Goal: Task Accomplishment & Management: Manage account settings

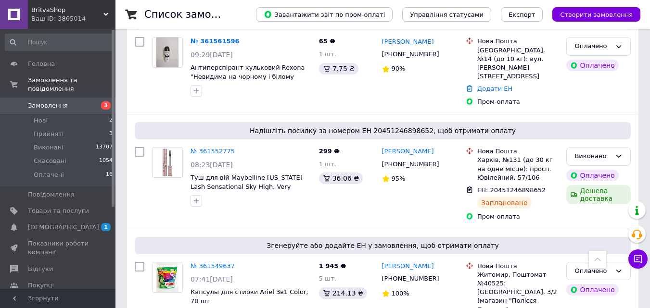
scroll to position [2068, 0]
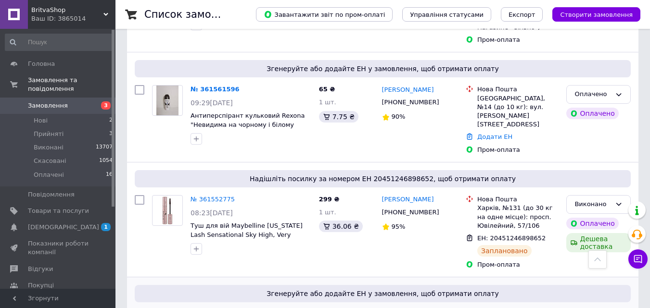
click at [208, 308] on link "№ 361549637" at bounding box center [212, 314] width 44 height 7
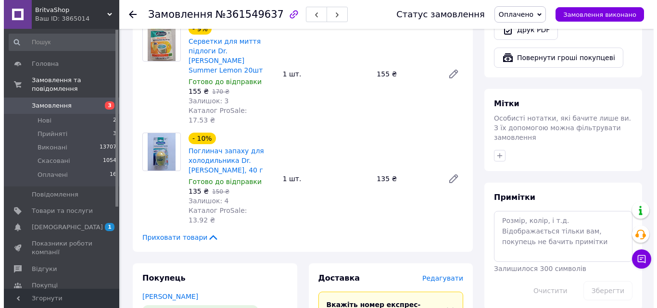
scroll to position [481, 0]
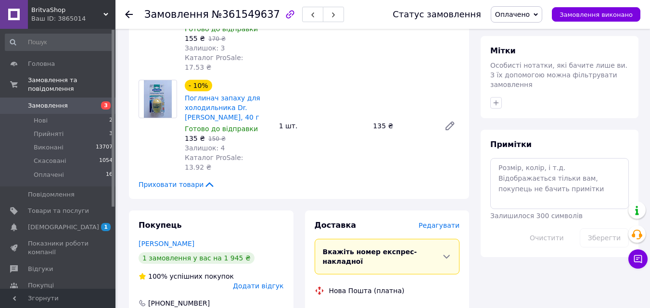
click at [437, 222] on span "Редагувати" at bounding box center [438, 226] width 41 height 8
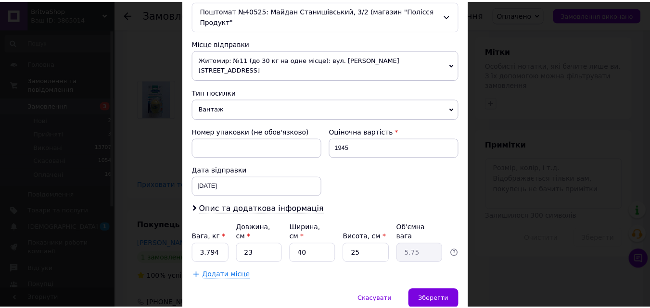
scroll to position [330, 0]
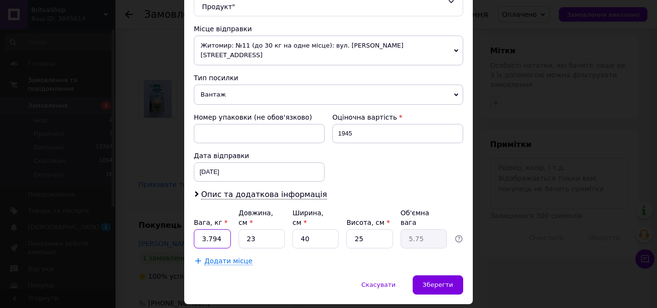
click at [226, 229] on input "3.794" at bounding box center [212, 238] width 37 height 19
type input "2.5"
click at [260, 229] on input "23" at bounding box center [262, 238] width 46 height 19
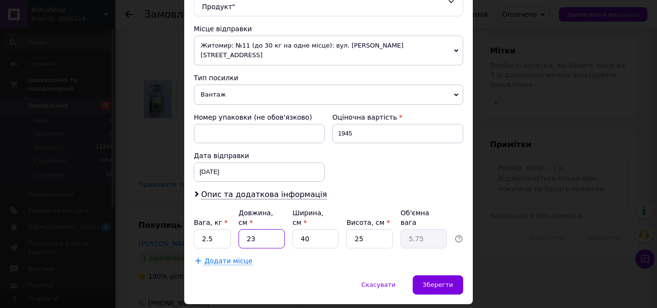
type input "2"
type input "0.5"
type input "26"
type input "6.5"
type input "26"
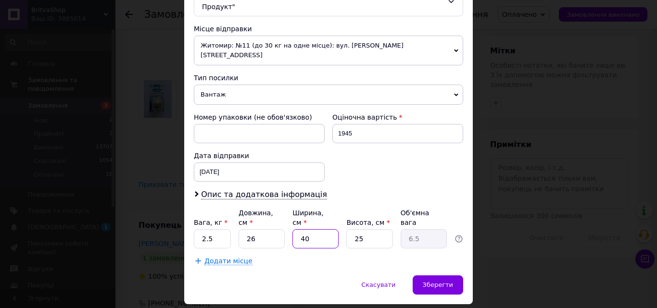
click at [318, 229] on input "40" at bounding box center [315, 238] width 46 height 19
type input "1"
type input "0.16"
type input "18"
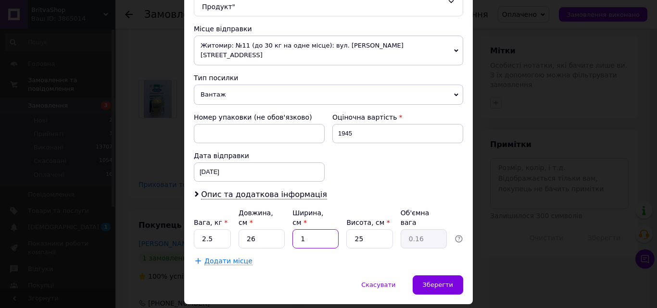
type input "2.93"
type input "18"
click at [438, 276] on div "Зберегти" at bounding box center [438, 285] width 51 height 19
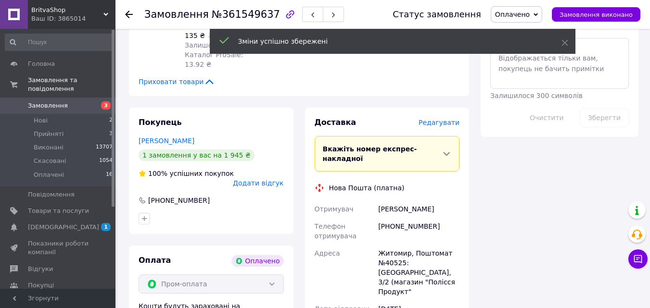
scroll to position [722, 0]
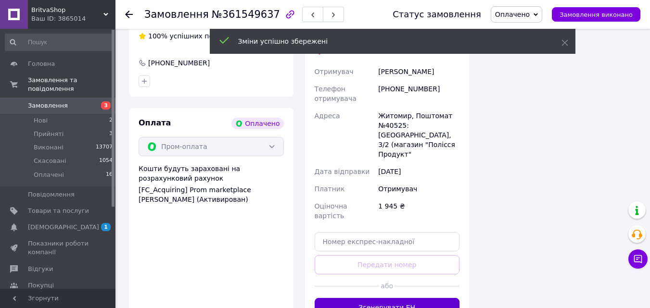
click at [387, 298] on button "Згенерувати ЕН" at bounding box center [387, 307] width 145 height 19
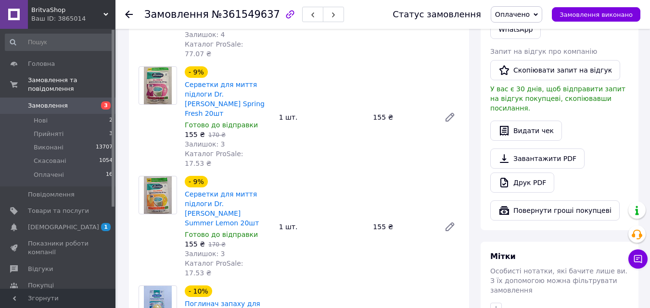
scroll to position [241, 0]
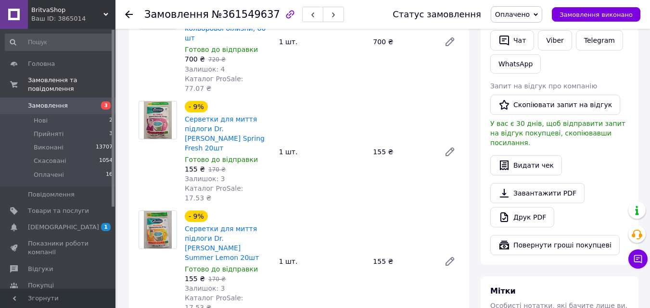
click at [129, 9] on div at bounding box center [134, 14] width 19 height 29
click at [129, 16] on icon at bounding box center [129, 15] width 8 height 8
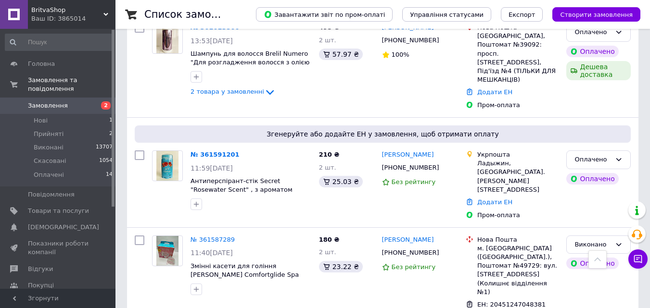
scroll to position [1784, 0]
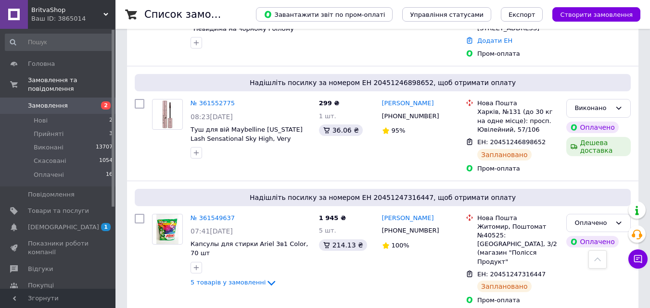
scroll to position [1972, 0]
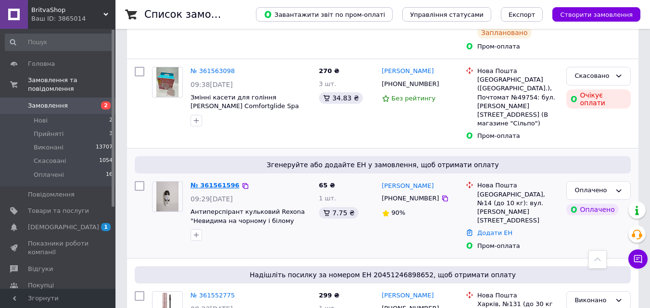
click at [197, 182] on link "№ 361561596" at bounding box center [214, 185] width 49 height 7
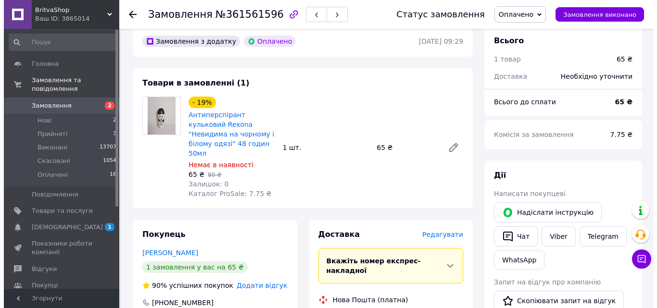
scroll to position [96, 0]
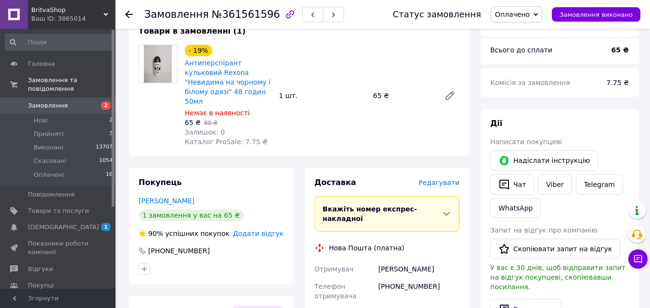
click at [437, 179] on span "Редагувати" at bounding box center [438, 183] width 41 height 8
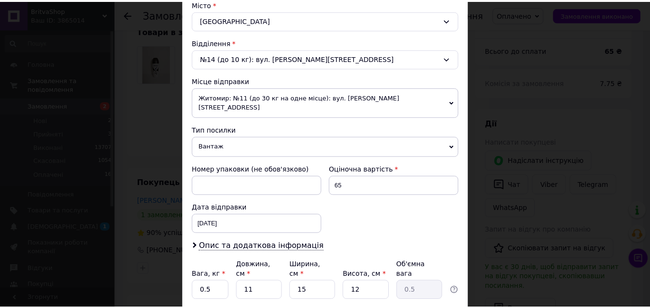
scroll to position [330, 0]
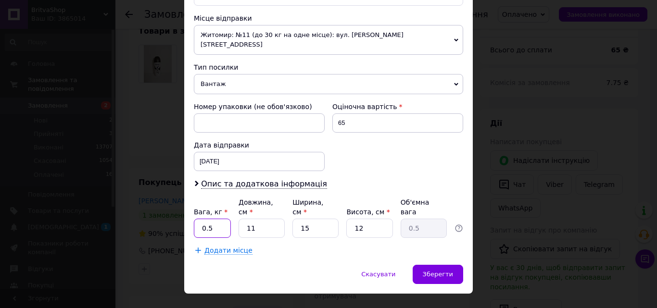
click at [220, 219] on input "0.5" at bounding box center [212, 228] width 37 height 19
type input "1"
click at [428, 265] on div "Зберегти" at bounding box center [438, 274] width 51 height 19
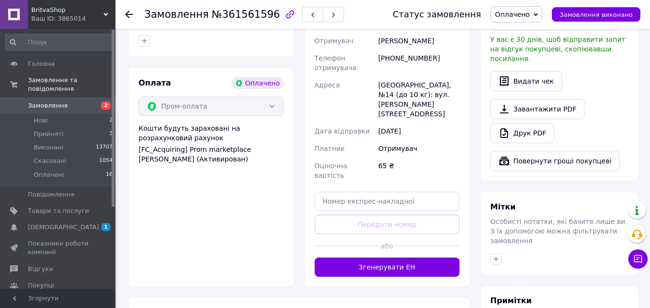
scroll to position [385, 0]
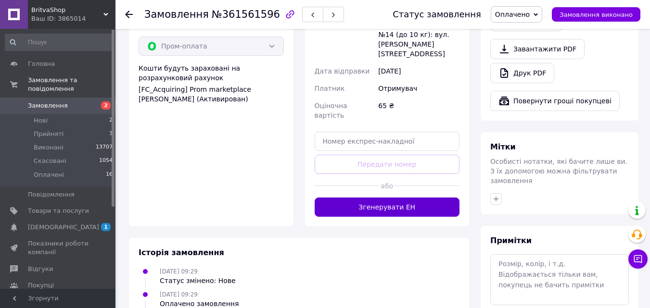
click at [378, 198] on button "Згенерувати ЕН" at bounding box center [387, 207] width 145 height 19
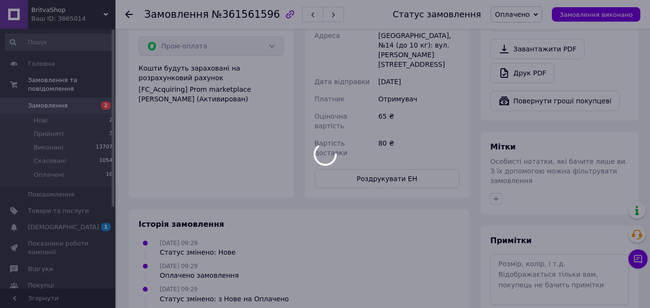
click at [125, 14] on div at bounding box center [325, 154] width 650 height 308
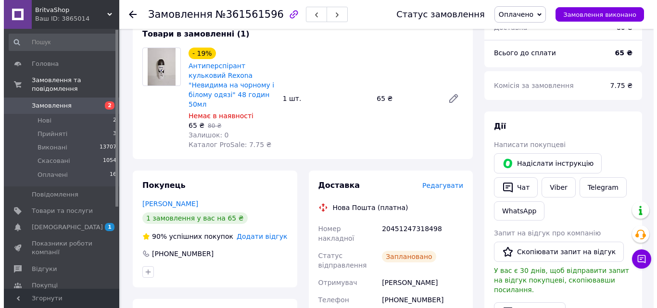
scroll to position [0, 0]
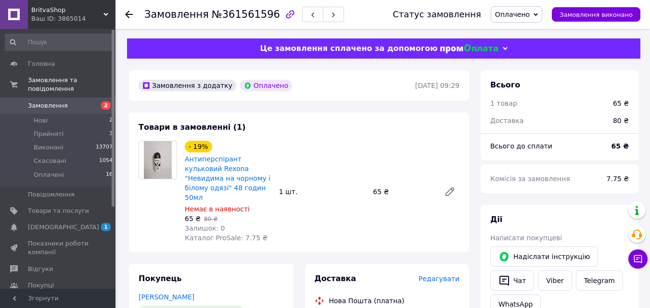
click at [130, 13] on icon at bounding box center [129, 15] width 8 height 8
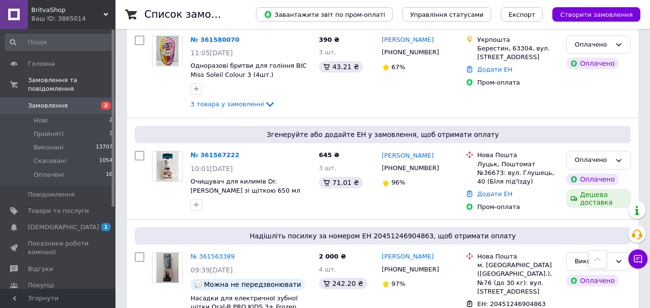
scroll to position [1491, 0]
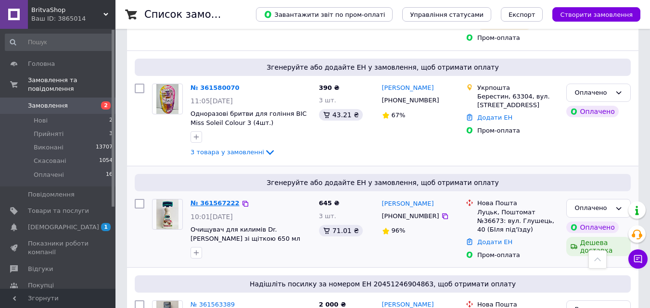
click at [205, 200] on link "№ 361567222" at bounding box center [214, 203] width 49 height 7
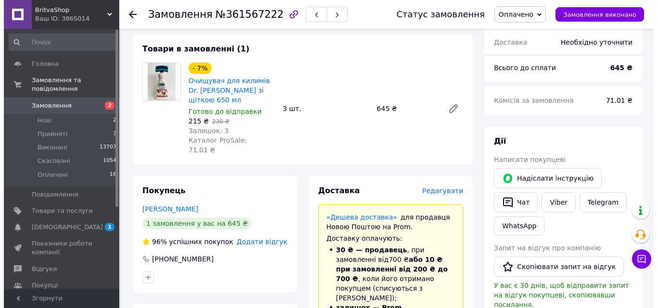
scroll to position [74, 0]
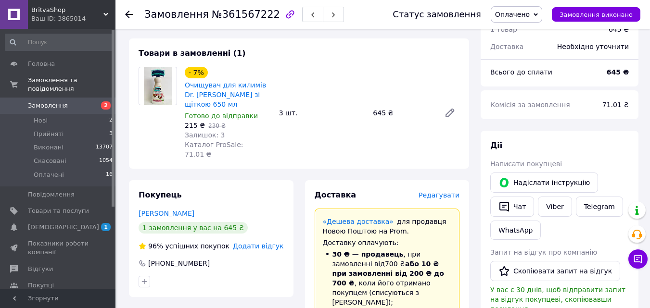
click at [448, 191] on span "Редагувати" at bounding box center [438, 195] width 41 height 8
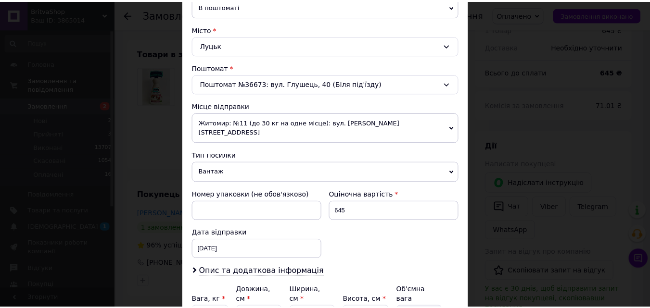
scroll to position [330, 0]
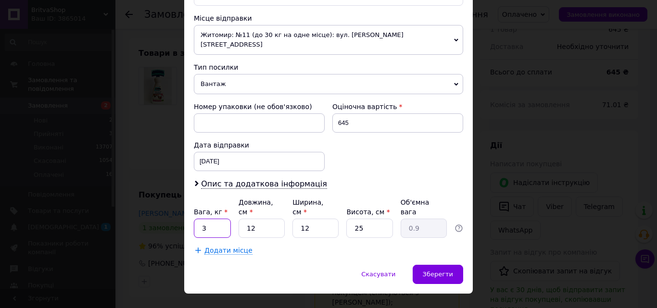
click at [206, 219] on input "3" at bounding box center [212, 228] width 37 height 19
type input "1.8"
click at [263, 219] on input "12" at bounding box center [262, 228] width 46 height 19
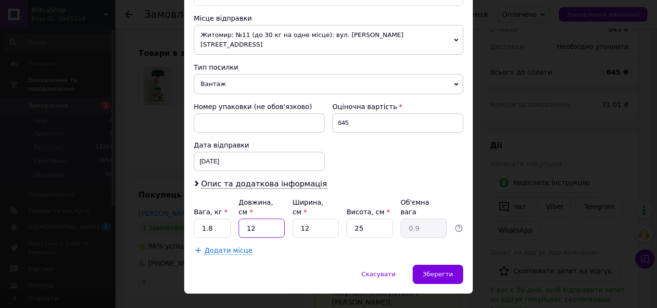
type input "2"
type input "0.15"
type input "20"
type input "1.5"
type input "20"
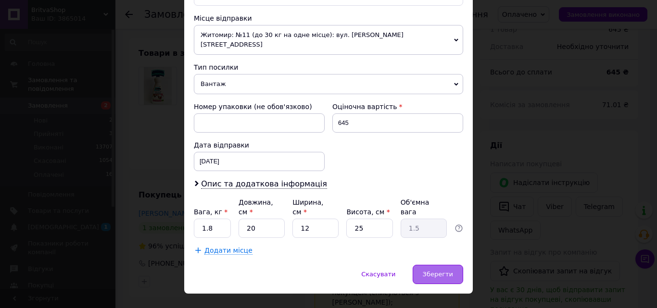
click at [453, 265] on div "Зберегти" at bounding box center [438, 274] width 51 height 19
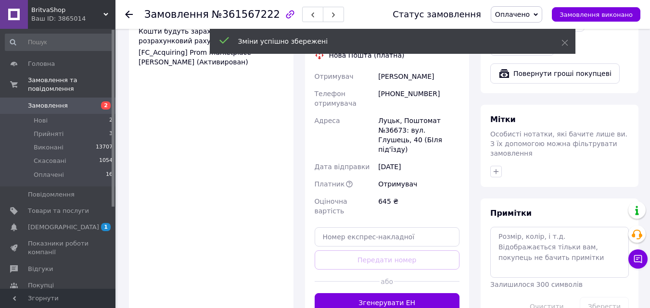
scroll to position [459, 0]
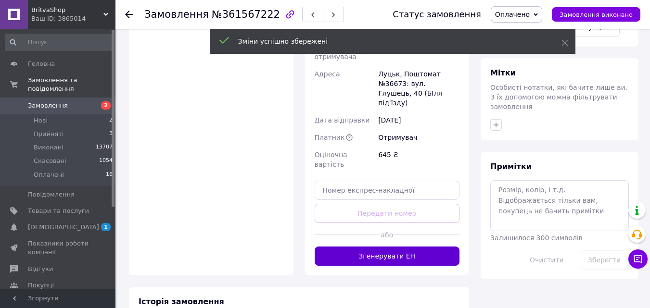
click at [400, 247] on button "Згенерувати ЕН" at bounding box center [387, 256] width 145 height 19
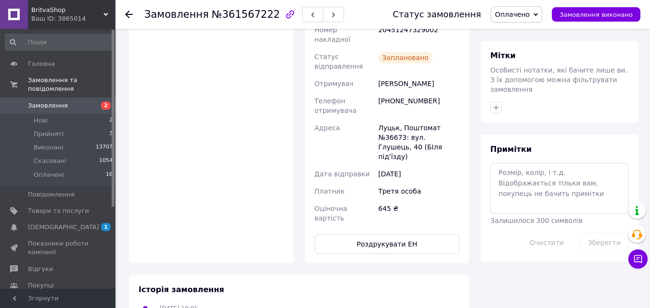
click at [127, 12] on icon at bounding box center [129, 15] width 8 height 8
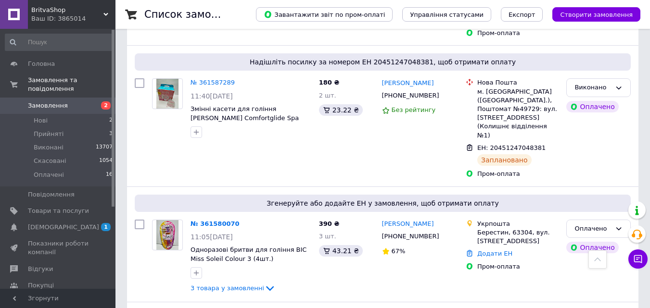
scroll to position [1347, 0]
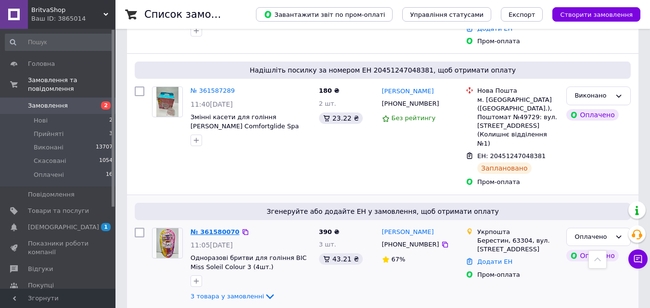
click at [208, 228] on link "№ 361580070" at bounding box center [214, 231] width 49 height 7
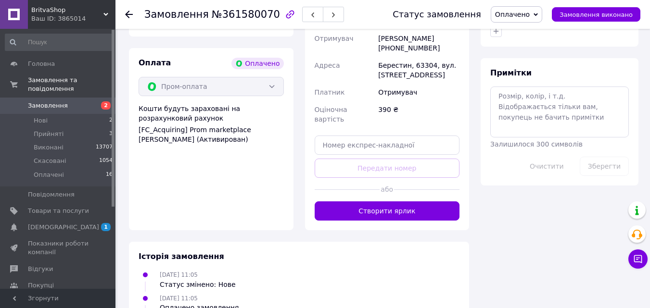
scroll to position [360, 0]
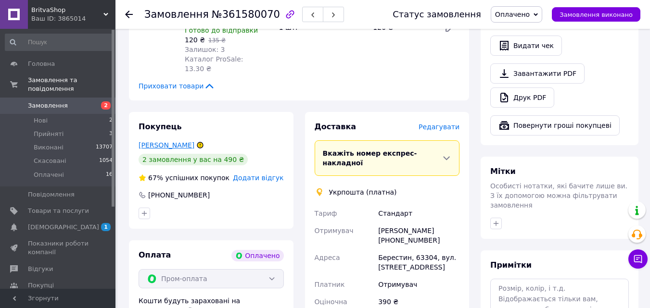
click at [163, 141] on link "Оберемок Виктория" at bounding box center [167, 145] width 56 height 8
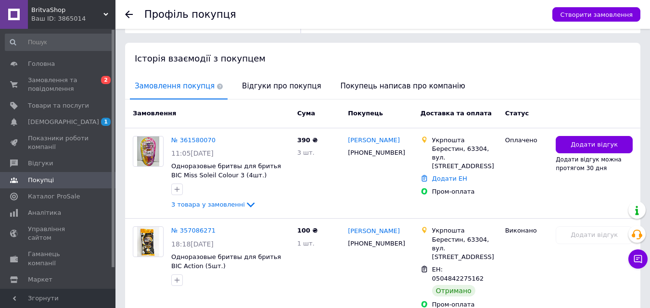
scroll to position [206, 0]
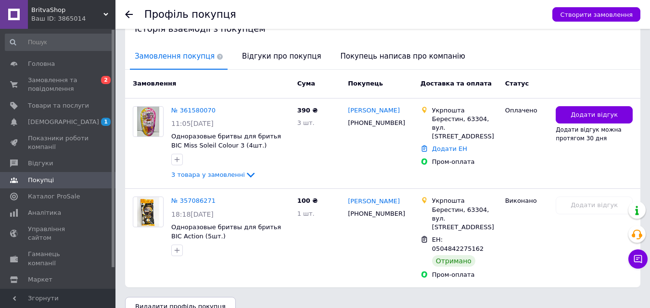
click at [130, 13] on icon at bounding box center [129, 15] width 8 height 8
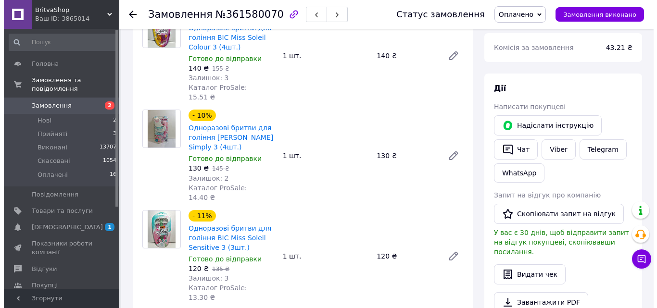
scroll to position [324, 0]
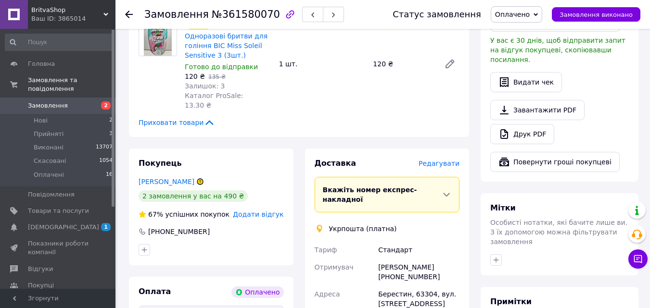
click at [443, 160] on span "Редагувати" at bounding box center [438, 164] width 41 height 8
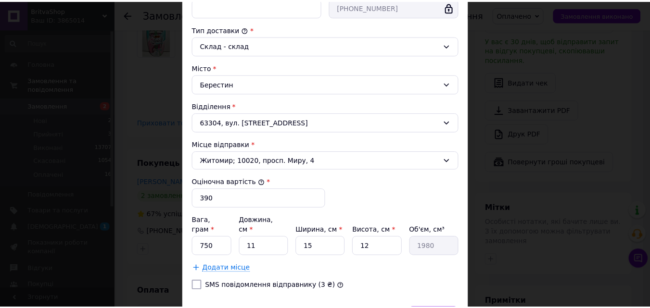
scroll to position [293, 0]
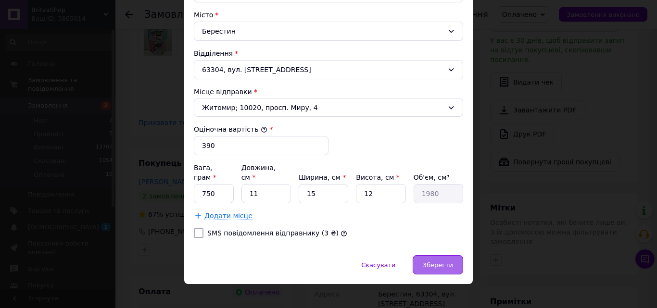
click at [430, 263] on div "Зберегти" at bounding box center [438, 264] width 51 height 19
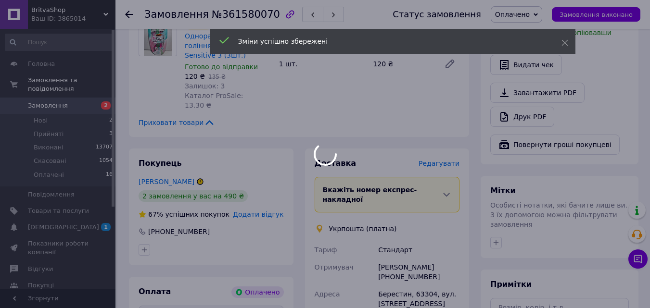
scroll to position [553, 0]
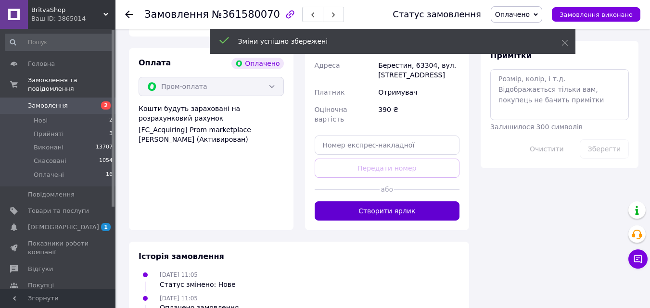
click at [403, 202] on button "Створити ярлик" at bounding box center [387, 211] width 145 height 19
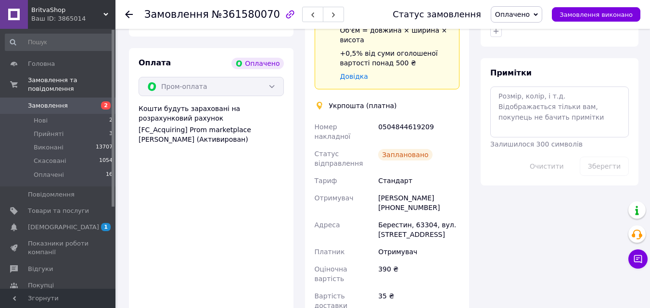
click at [131, 14] on use at bounding box center [129, 15] width 8 height 8
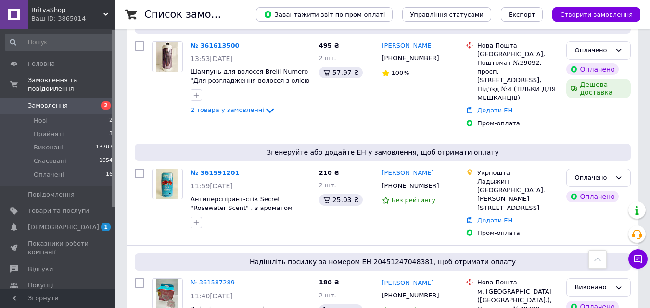
scroll to position [1154, 0]
click at [200, 170] on link "№ 361591201" at bounding box center [214, 173] width 49 height 7
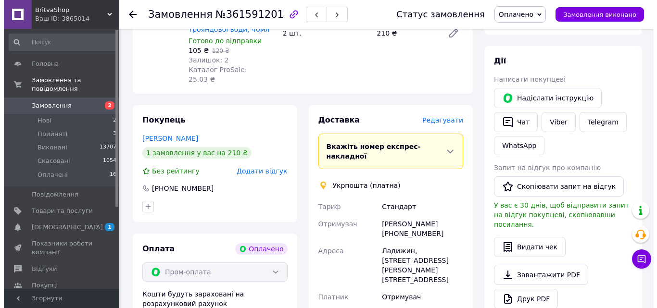
scroll to position [88, 0]
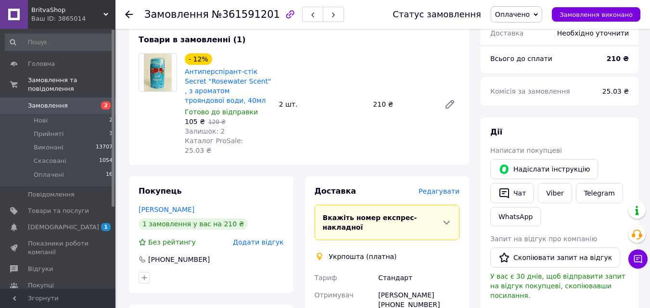
click at [436, 188] on span "Редагувати" at bounding box center [438, 192] width 41 height 8
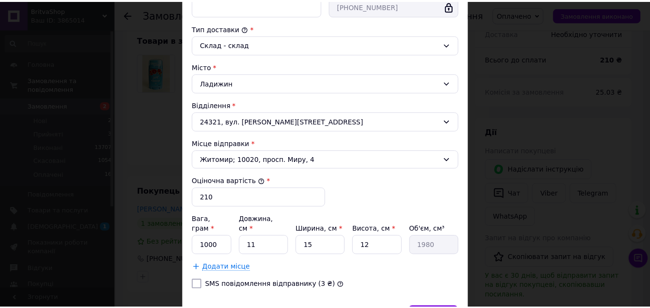
scroll to position [293, 0]
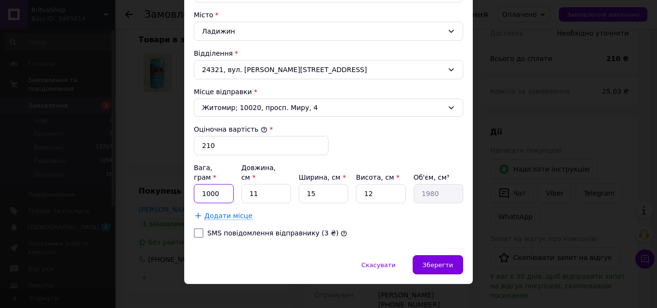
click at [221, 186] on input "1000" at bounding box center [214, 193] width 40 height 19
type input "300"
click at [446, 262] on span "Зберегти" at bounding box center [438, 265] width 30 height 7
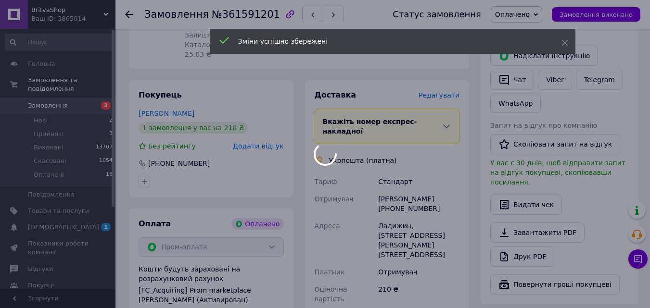
scroll to position [280, 0]
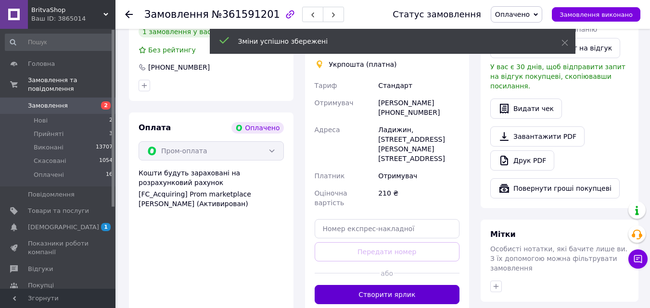
click at [393, 285] on button "Створити ярлик" at bounding box center [387, 294] width 145 height 19
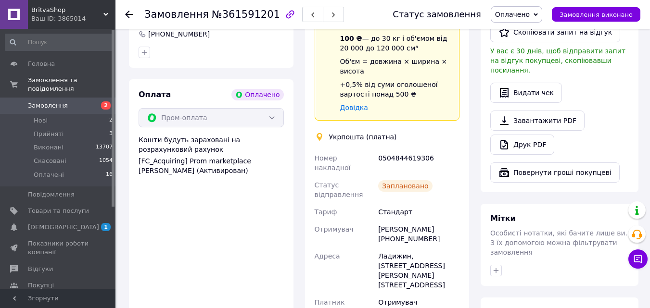
scroll to position [376, 0]
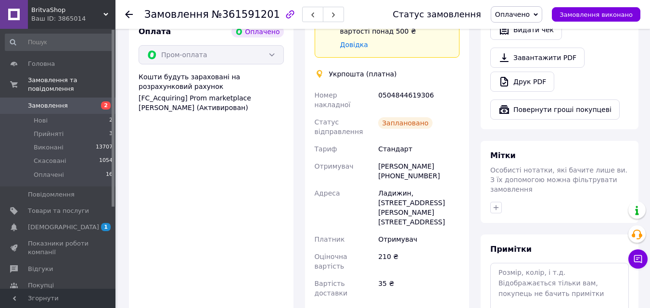
click at [130, 16] on icon at bounding box center [129, 15] width 8 height 8
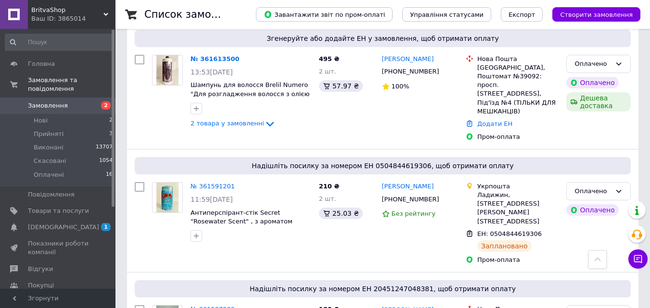
scroll to position [1058, 0]
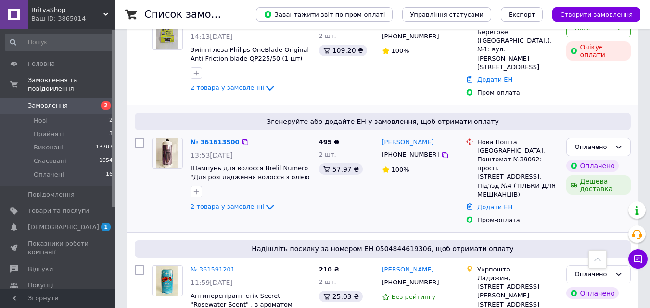
click at [209, 139] on link "№ 361613500" at bounding box center [214, 142] width 49 height 7
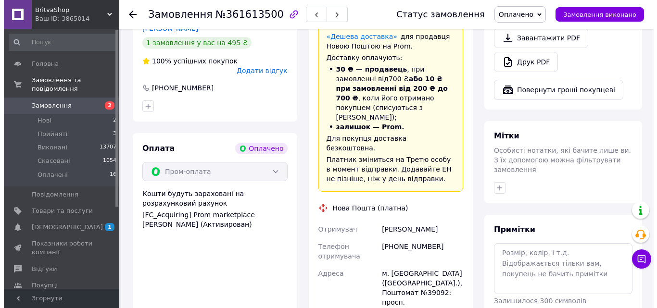
scroll to position [295, 0]
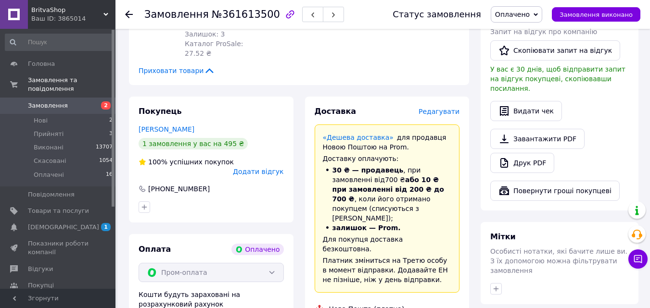
click at [448, 108] on span "Редагувати" at bounding box center [438, 112] width 41 height 8
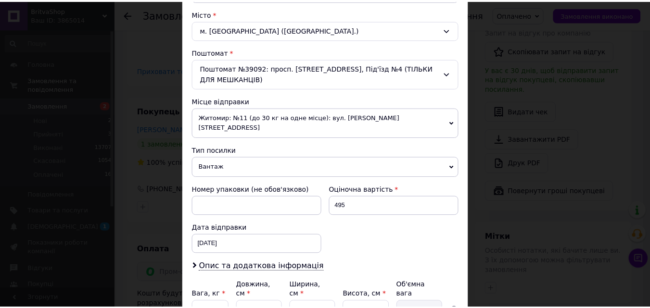
scroll to position [337, 0]
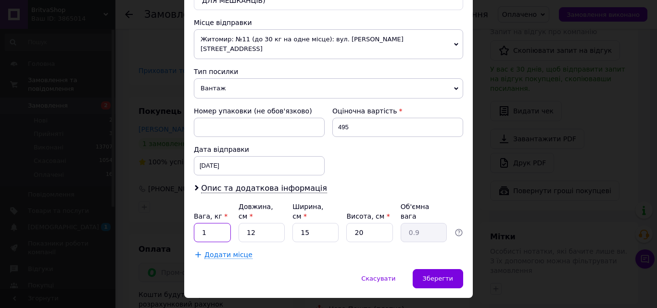
click at [211, 223] on input "1" at bounding box center [212, 232] width 37 height 19
type input "2.5"
click at [261, 223] on input "12" at bounding box center [262, 232] width 46 height 19
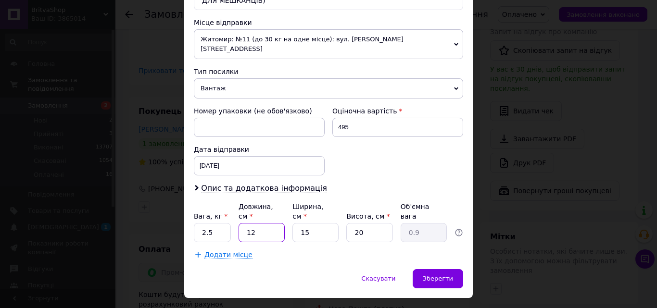
type input "2"
type input "0.15"
type input "20"
type input "1.5"
type input "20"
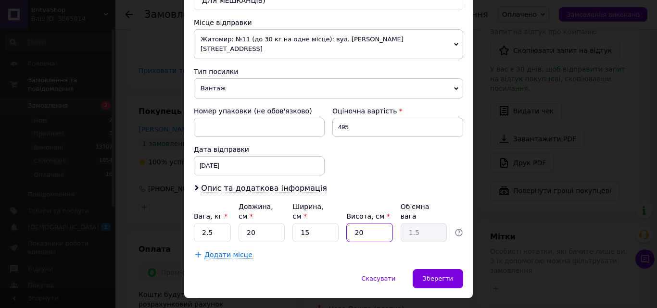
click at [383, 223] on input "20" at bounding box center [369, 232] width 46 height 19
type input "2"
type input "0.15"
type input "22"
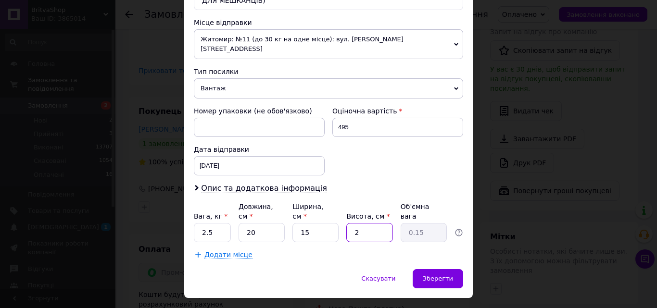
type input "1.65"
type input "22"
click at [451, 269] on div "Зберегти" at bounding box center [438, 278] width 51 height 19
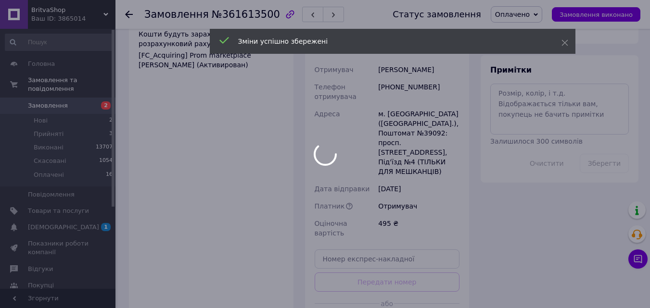
scroll to position [583, 0]
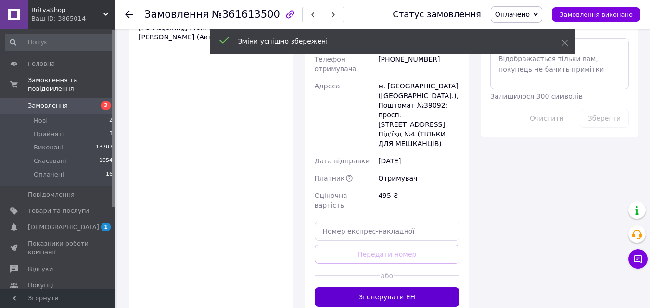
click at [405, 288] on button "Згенерувати ЕН" at bounding box center [387, 297] width 145 height 19
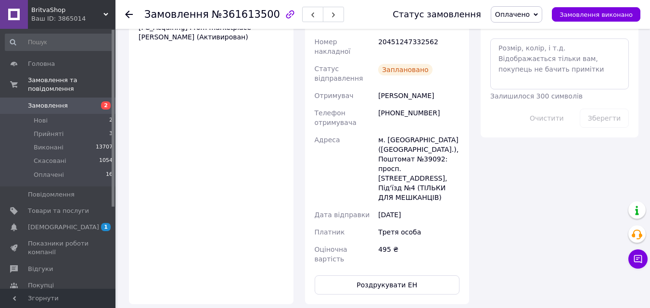
click at [129, 15] on use at bounding box center [129, 15] width 8 height 8
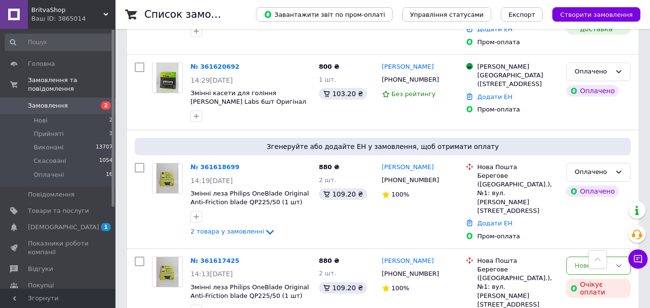
scroll to position [818, 0]
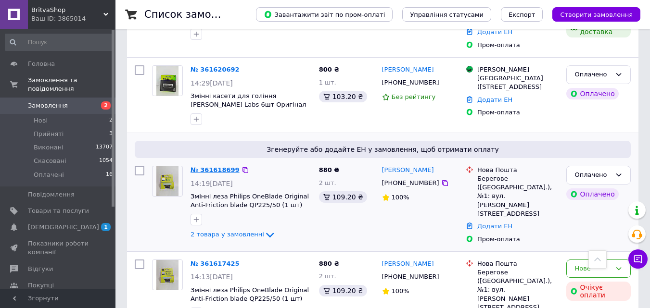
click at [201, 166] on link "№ 361618699" at bounding box center [214, 169] width 49 height 7
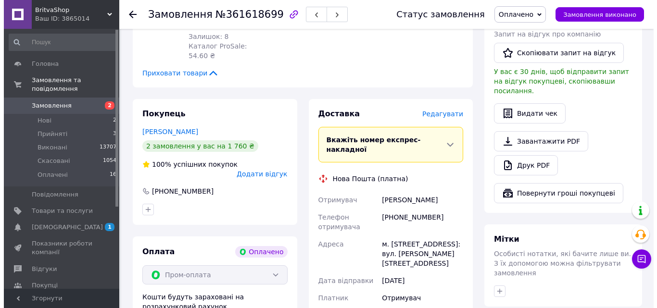
scroll to position [229, 0]
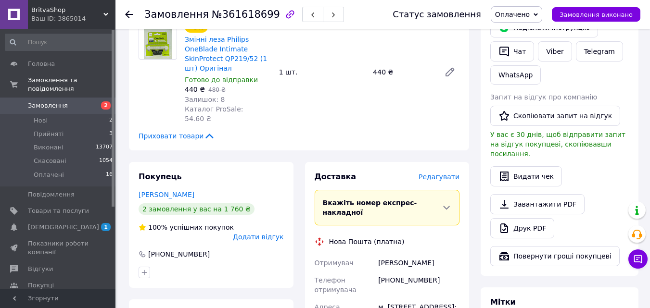
click at [447, 173] on span "Редагувати" at bounding box center [438, 177] width 41 height 8
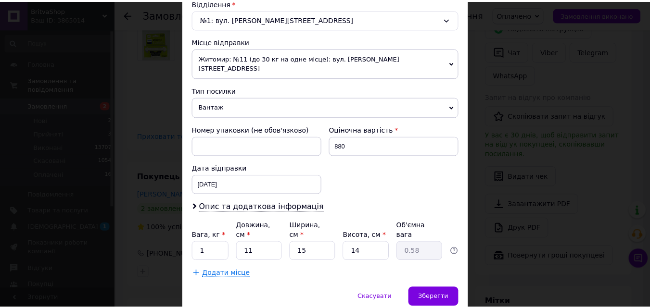
scroll to position [330, 0]
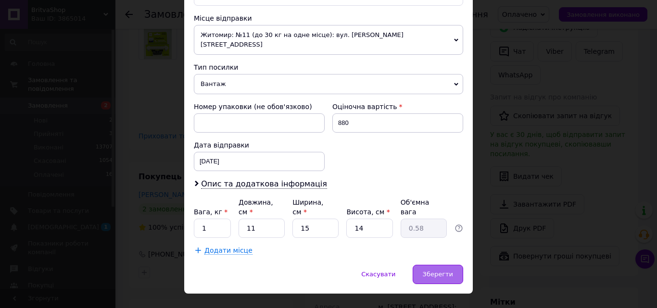
click at [446, 265] on div "Зберегти" at bounding box center [438, 274] width 51 height 19
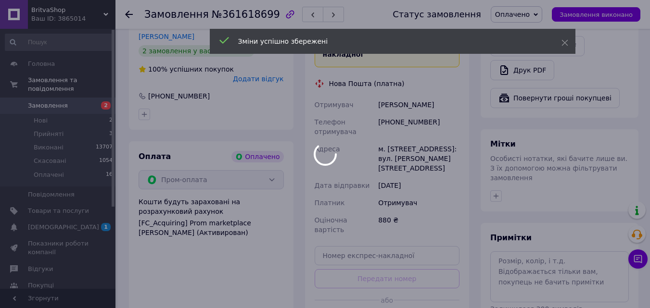
scroll to position [518, 0]
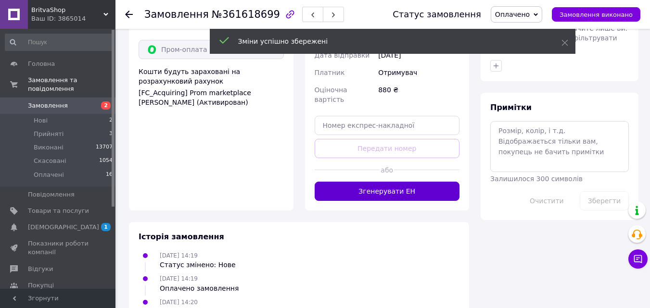
click at [378, 182] on button "Згенерувати ЕН" at bounding box center [387, 191] width 145 height 19
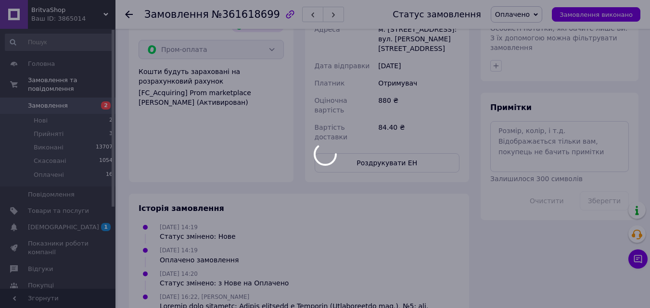
click at [130, 11] on div at bounding box center [325, 154] width 650 height 308
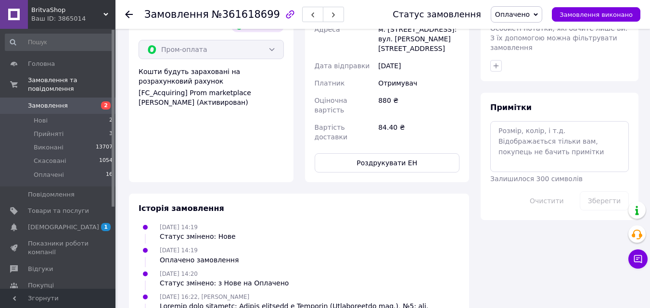
click at [127, 13] on use at bounding box center [129, 15] width 8 height 8
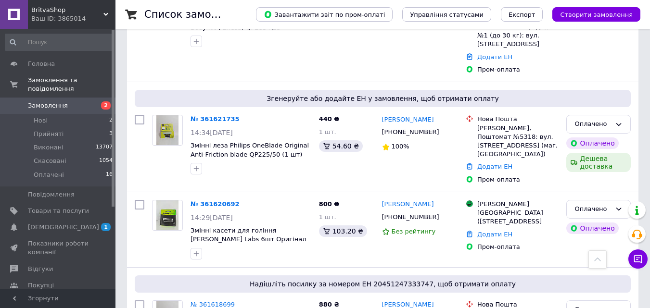
scroll to position [625, 0]
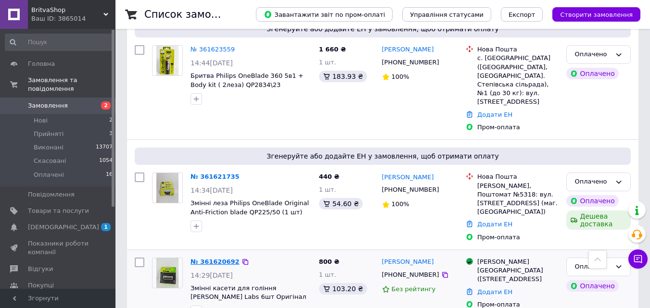
click at [207, 258] on link "№ 361620692" at bounding box center [214, 261] width 49 height 7
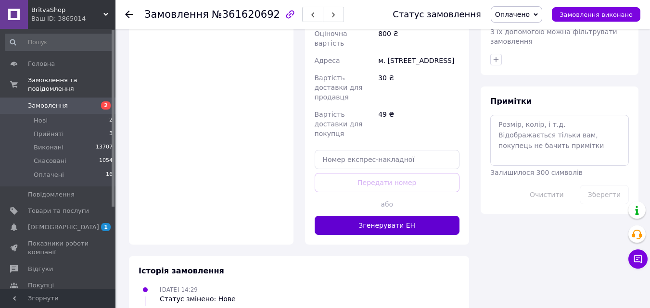
scroll to position [529, 0]
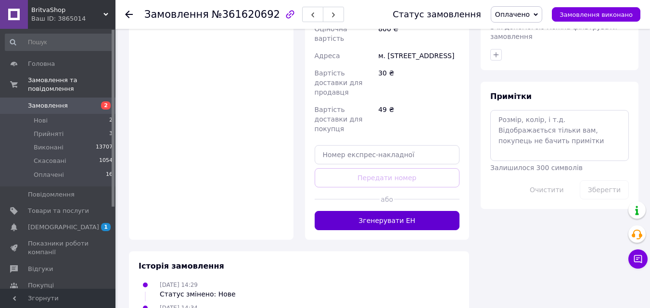
click at [364, 211] on button "Згенерувати ЕН" at bounding box center [387, 220] width 145 height 19
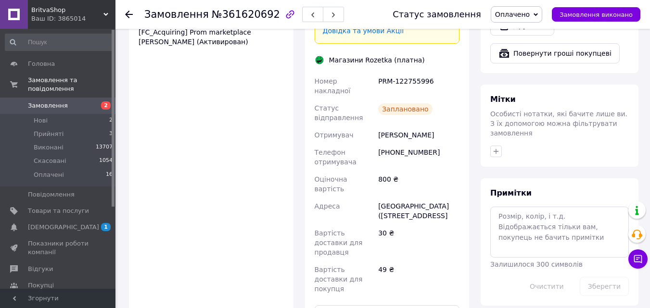
scroll to position [433, 0]
click at [126, 18] on icon at bounding box center [129, 15] width 8 height 8
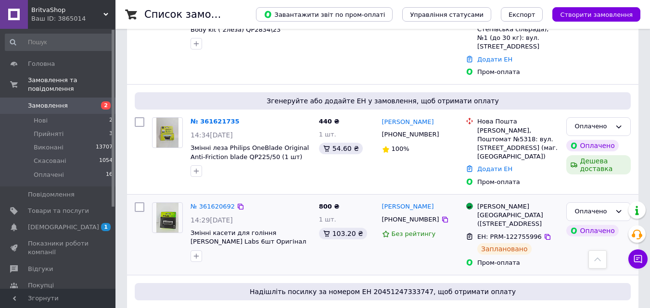
scroll to position [577, 0]
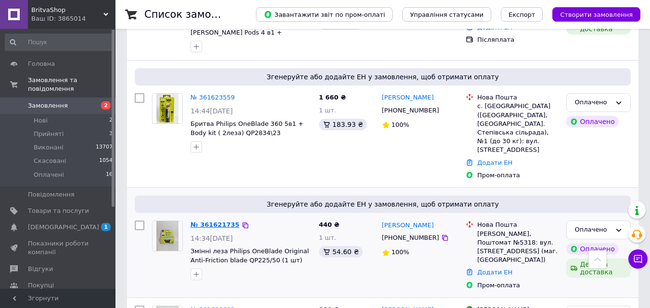
click at [212, 221] on link "№ 361621735" at bounding box center [214, 224] width 49 height 7
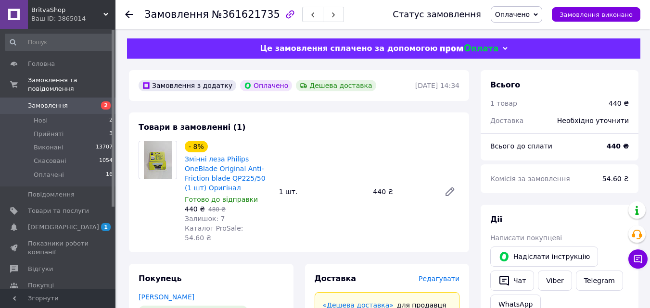
click at [431, 275] on span "Редагувати" at bounding box center [438, 279] width 41 height 8
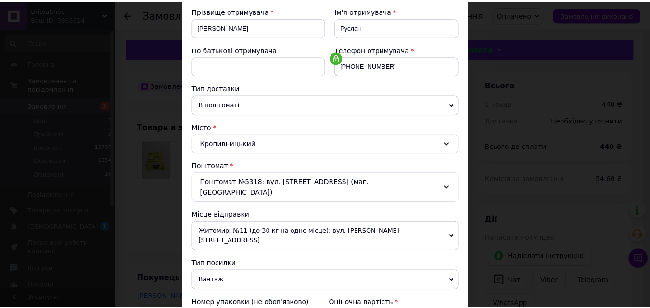
scroll to position [330, 0]
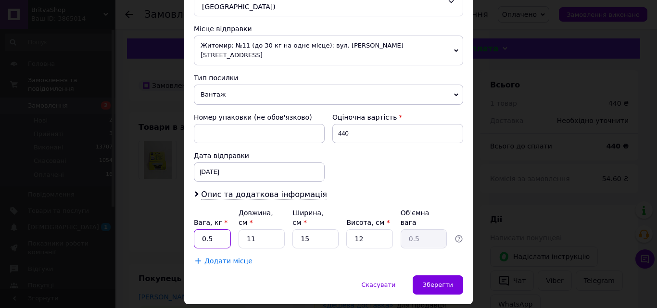
click at [209, 229] on input "0.5" at bounding box center [212, 238] width 37 height 19
type input "1"
click at [419, 276] on div "Зберегти" at bounding box center [438, 285] width 51 height 19
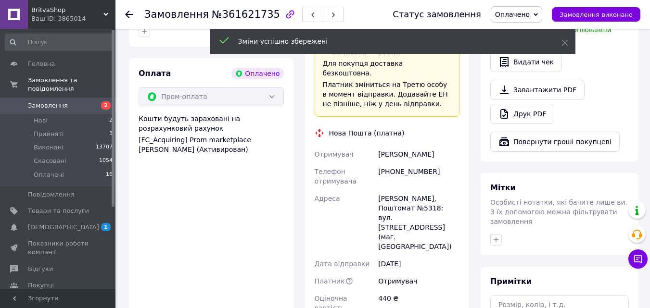
scroll to position [385, 0]
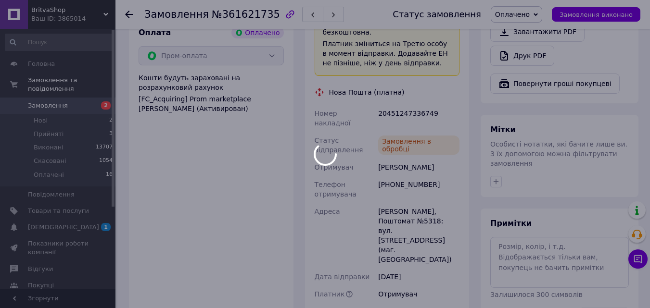
click at [129, 14] on div at bounding box center [325, 154] width 650 height 308
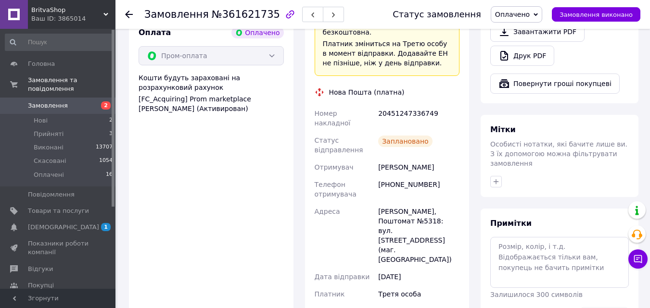
click at [129, 17] on use at bounding box center [129, 15] width 8 height 8
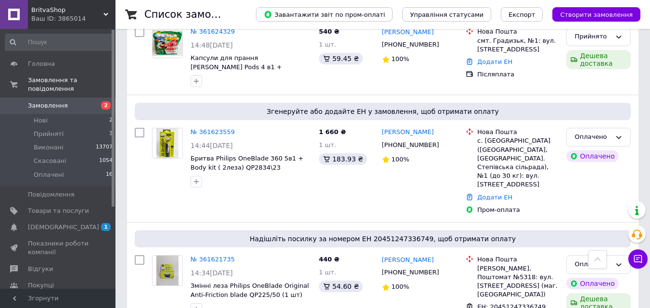
scroll to position [481, 0]
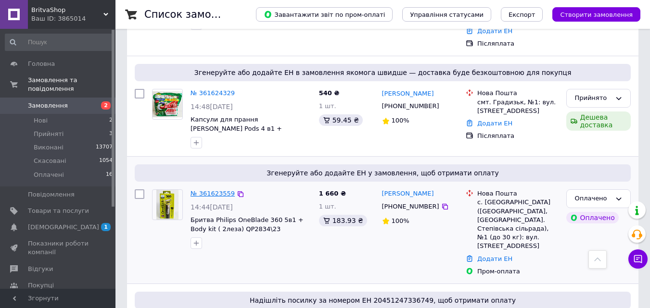
click at [197, 190] on link "№ 361623559" at bounding box center [212, 193] width 44 height 7
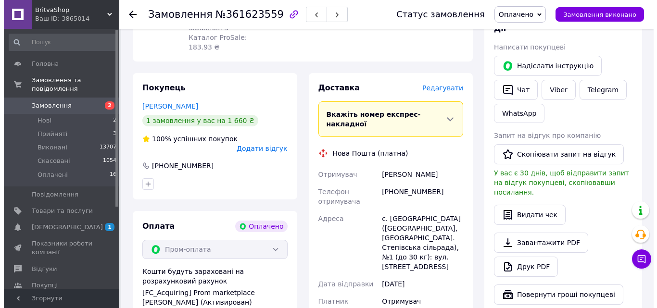
scroll to position [190, 0]
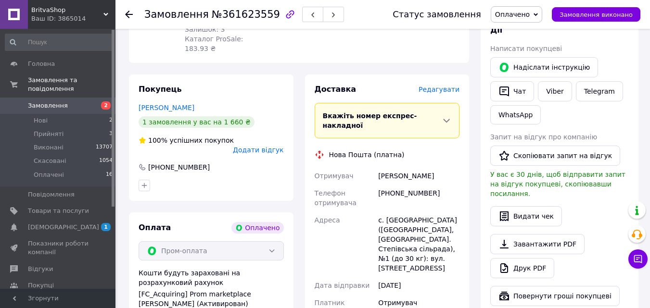
click at [453, 86] on span "Редагувати" at bounding box center [438, 90] width 41 height 8
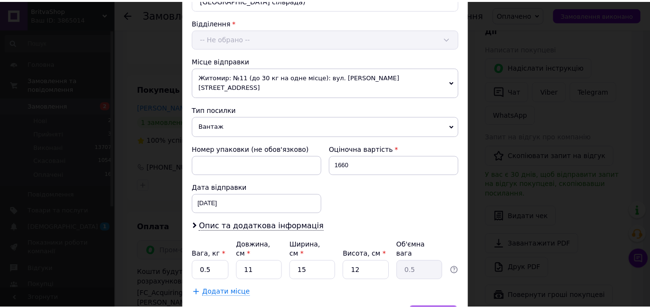
scroll to position [330, 0]
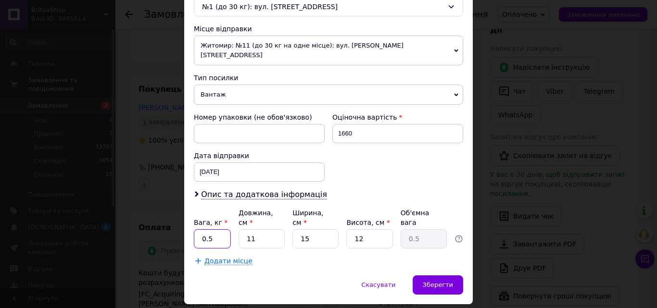
click at [217, 229] on input "0.5" at bounding box center [212, 238] width 37 height 19
type input "1"
click at [454, 276] on div "Зберегти" at bounding box center [438, 285] width 51 height 19
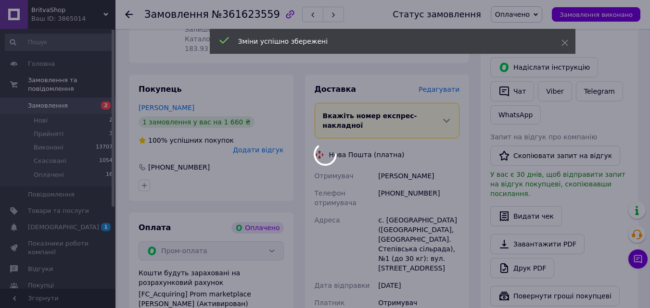
scroll to position [382, 0]
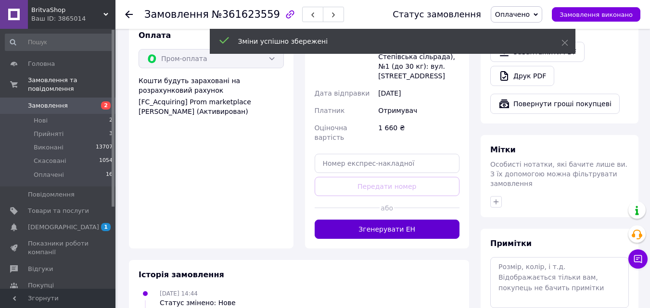
click at [390, 220] on button "Згенерувати ЕН" at bounding box center [387, 229] width 145 height 19
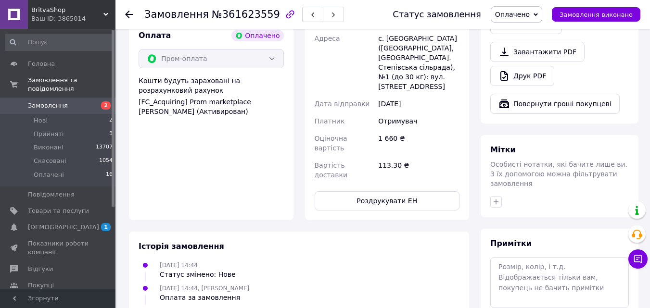
click at [129, 13] on icon at bounding box center [129, 15] width 8 height 8
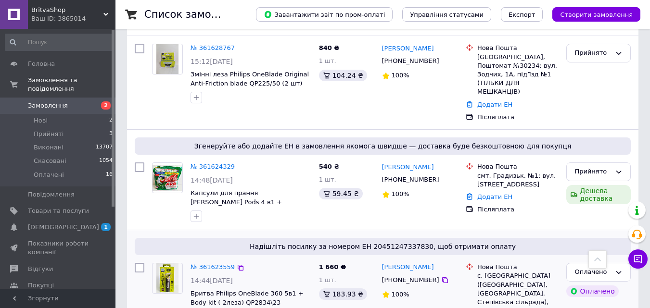
scroll to position [385, 0]
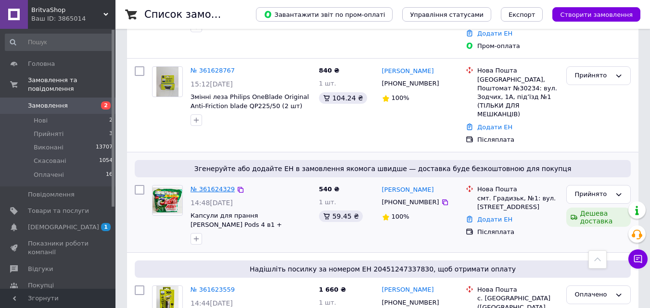
click at [211, 186] on link "№ 361624329" at bounding box center [212, 189] width 44 height 7
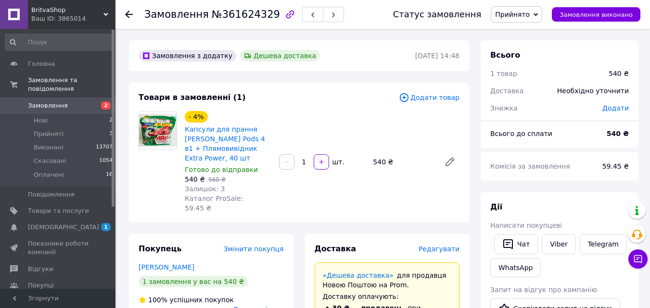
click at [450, 245] on span "Редагувати" at bounding box center [438, 249] width 41 height 8
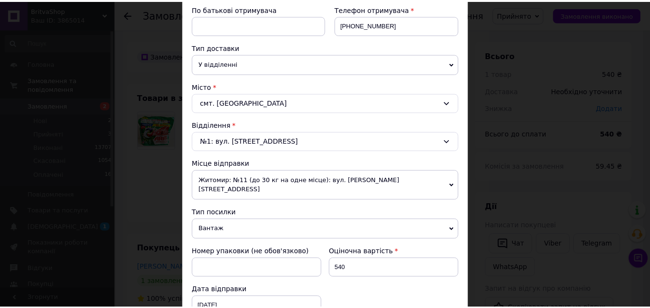
scroll to position [41, 0]
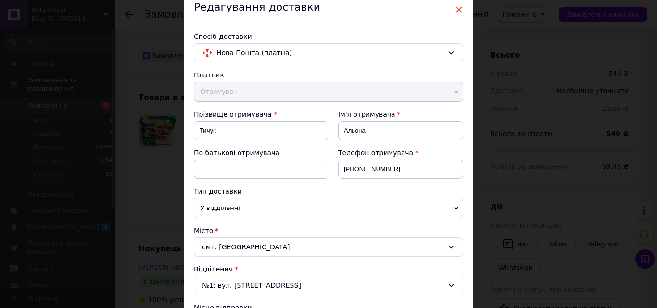
click at [457, 6] on span "×" at bounding box center [459, 9] width 9 height 16
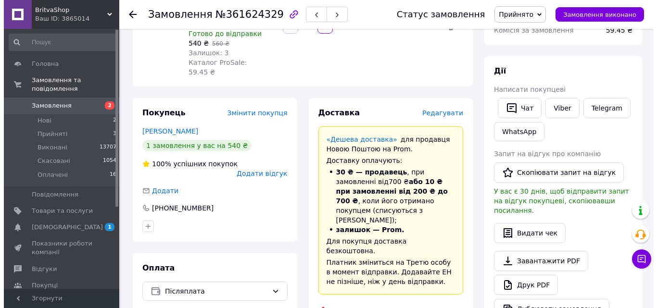
scroll to position [96, 0]
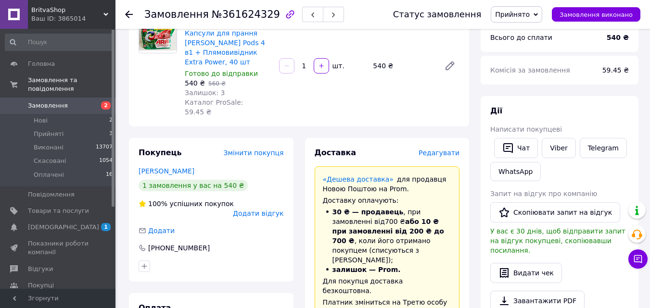
click at [442, 149] on span "Редагувати" at bounding box center [438, 153] width 41 height 8
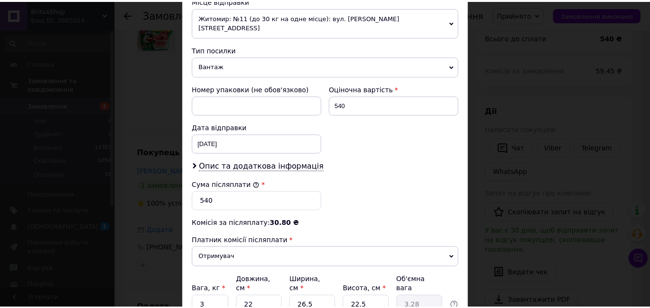
scroll to position [426, 0]
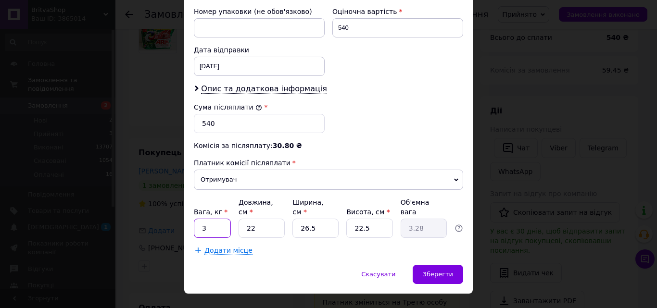
click at [218, 219] on input "3" at bounding box center [212, 228] width 37 height 19
type input "1"
click at [278, 219] on input "22" at bounding box center [262, 228] width 46 height 19
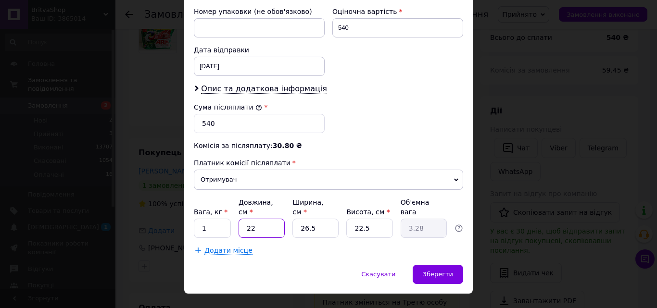
type input "1"
type input "0.15"
type input "15"
type input "2.24"
type input "15"
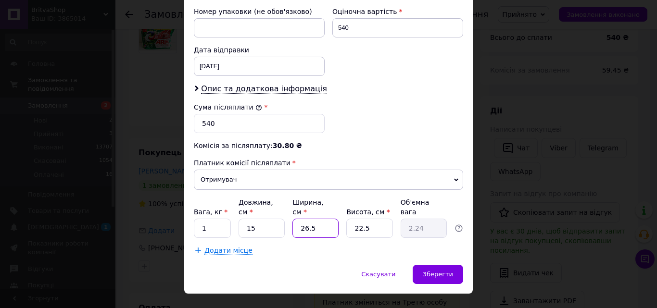
click at [316, 219] on input "26.5" at bounding box center [315, 228] width 46 height 19
type input "1"
type input "0.1"
type input "15"
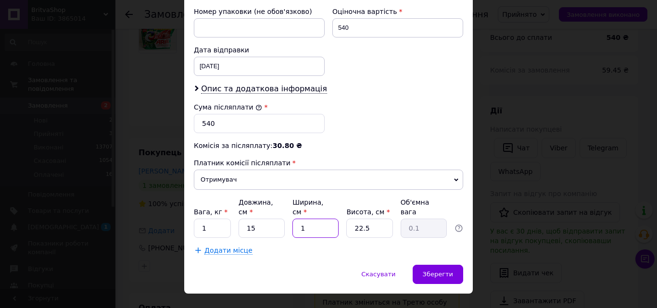
type input "1.27"
type input "1"
type input "0.1"
type input "16"
type input "1.35"
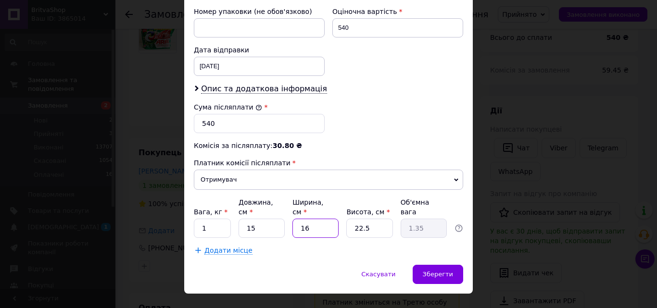
type input "16"
click at [368, 219] on input "22.5" at bounding box center [369, 228] width 46 height 19
type input "1"
type input "0.1"
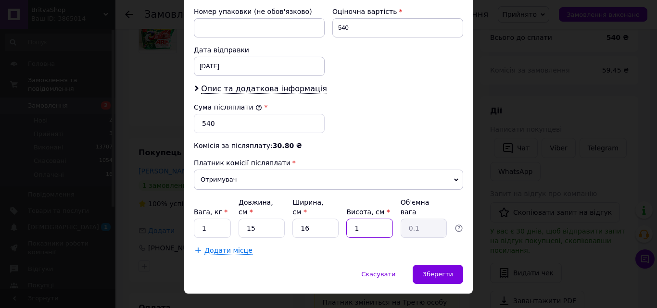
type input "19"
type input "1.14"
type input "19"
click at [217, 219] on input "1" at bounding box center [212, 228] width 37 height 19
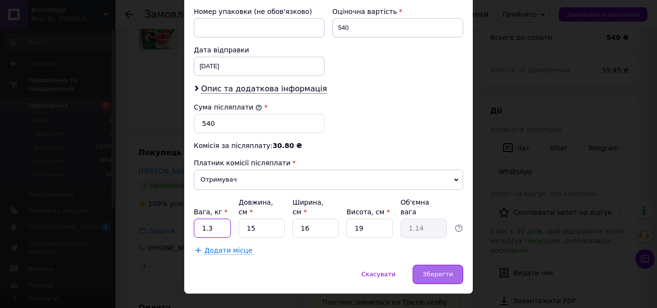
type input "1.3"
click at [448, 271] on span "Зберегти" at bounding box center [438, 274] width 30 height 7
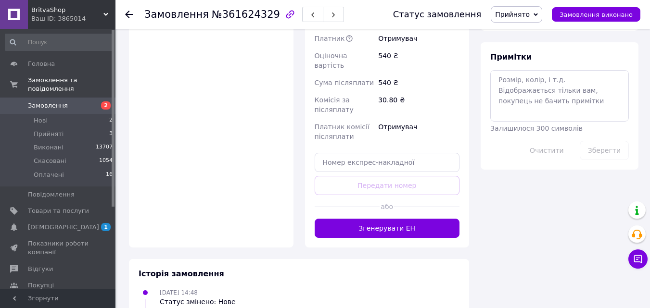
scroll to position [529, 0]
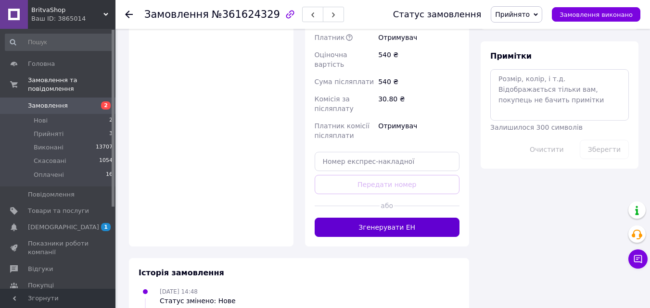
click at [415, 218] on button "Згенерувати ЕН" at bounding box center [387, 227] width 145 height 19
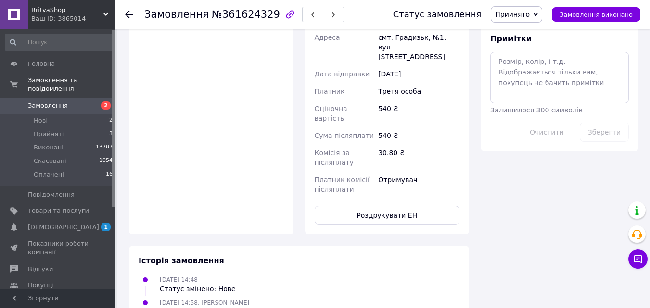
click at [129, 15] on use at bounding box center [129, 15] width 8 height 8
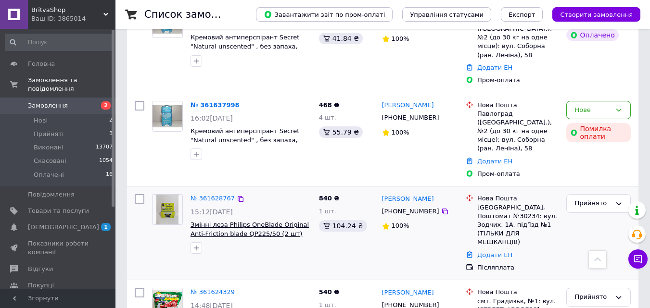
scroll to position [241, 0]
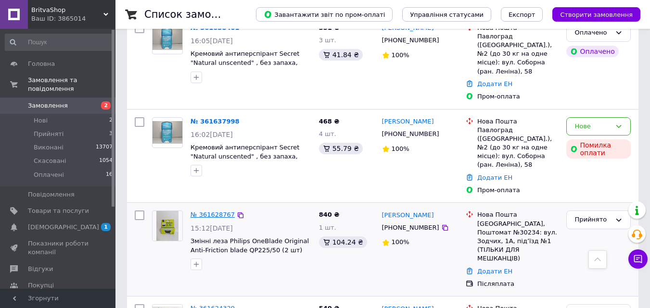
click at [204, 211] on link "№ 361628767" at bounding box center [212, 214] width 44 height 7
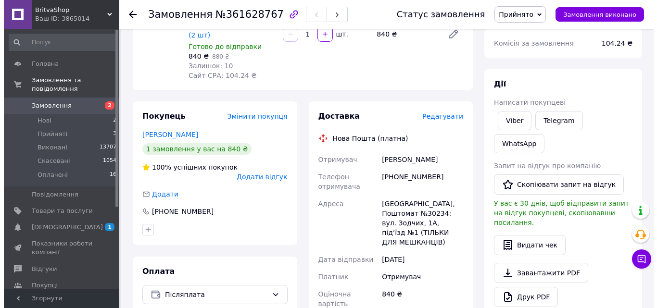
scroll to position [144, 0]
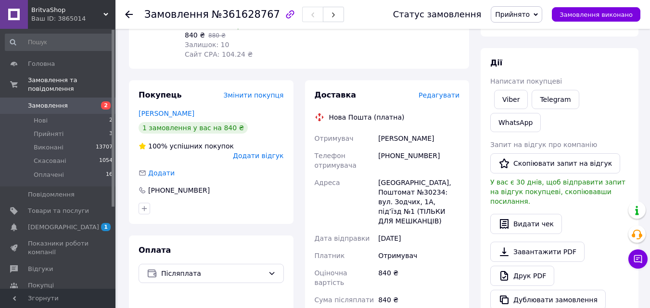
click at [441, 99] on span "Редагувати" at bounding box center [438, 95] width 41 height 8
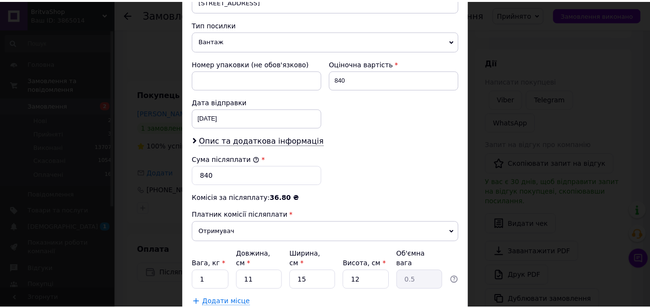
scroll to position [426, 0]
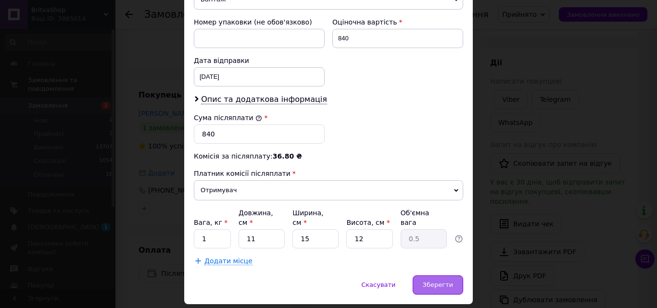
click at [440, 281] on span "Зберегти" at bounding box center [438, 284] width 30 height 7
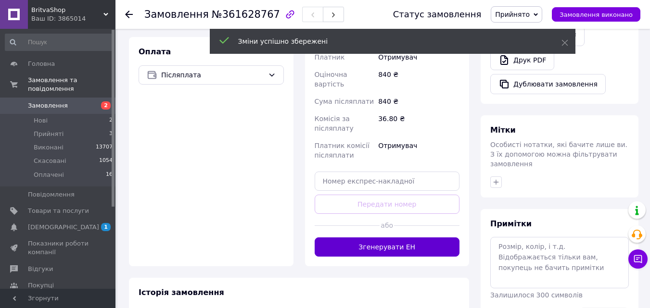
scroll to position [385, 0]
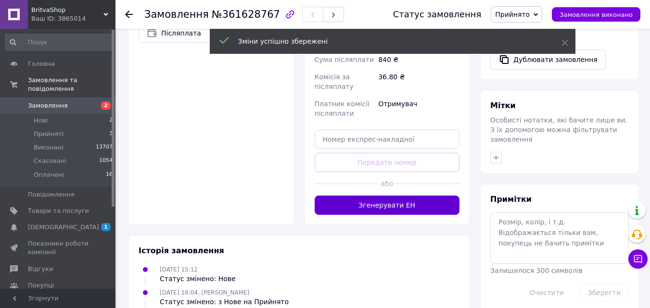
click at [379, 196] on button "Згенерувати ЕН" at bounding box center [387, 205] width 145 height 19
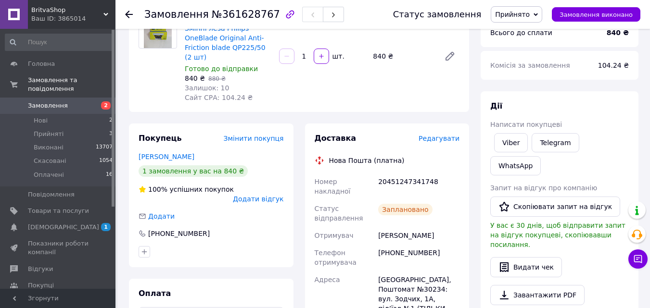
scroll to position [0, 0]
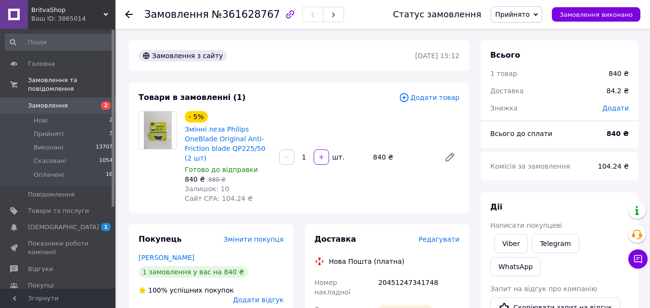
click at [131, 13] on icon at bounding box center [129, 15] width 8 height 8
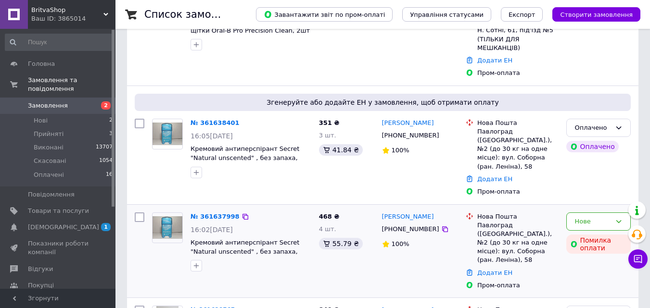
scroll to position [192, 0]
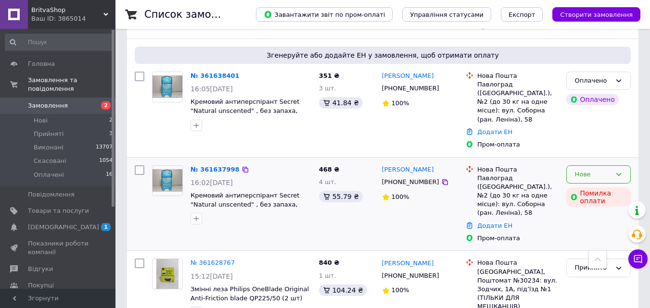
click at [621, 171] on icon at bounding box center [619, 175] width 8 height 8
click at [602, 221] on li "Скасовано" at bounding box center [598, 230] width 63 height 18
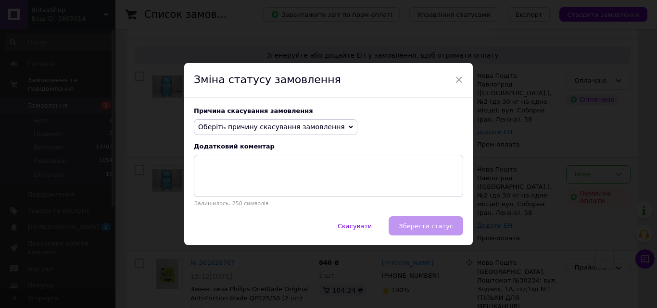
click at [330, 131] on span "Оберіть причину скасування замовлення" at bounding box center [276, 127] width 164 height 16
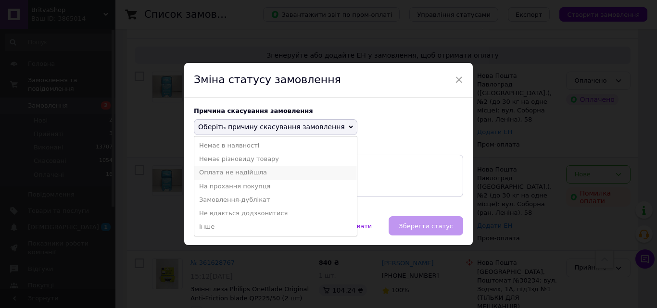
click at [281, 175] on li "Оплата не надійшла" at bounding box center [275, 172] width 163 height 13
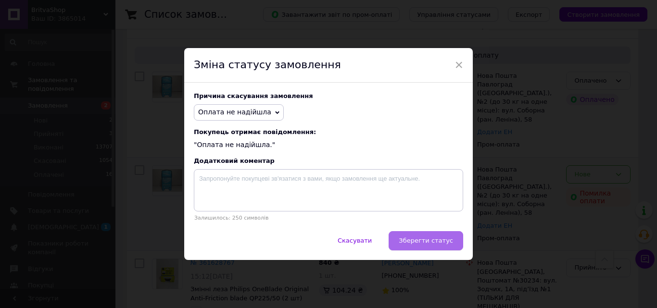
click at [420, 237] on button "Зберегти статус" at bounding box center [426, 240] width 75 height 19
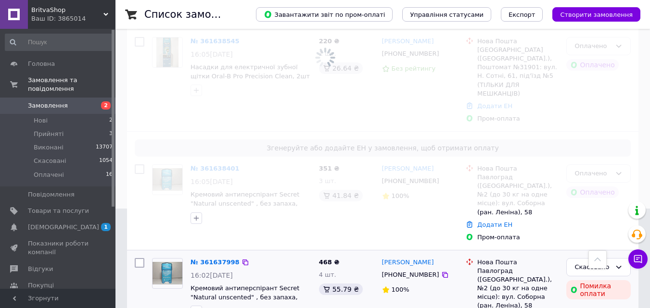
scroll to position [96, 0]
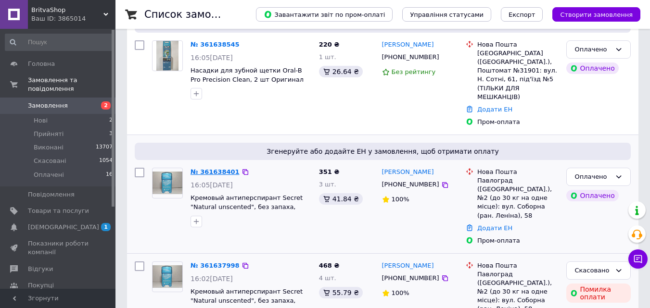
click at [211, 168] on link "№ 361638401" at bounding box center [214, 171] width 49 height 7
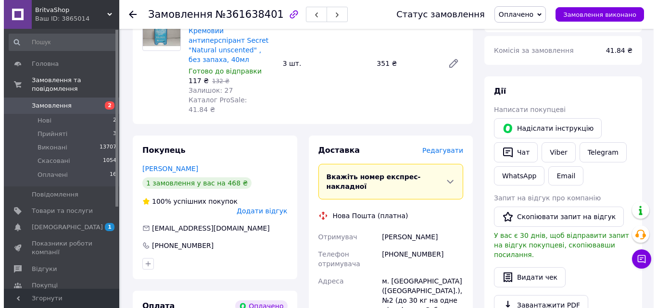
scroll to position [144, 0]
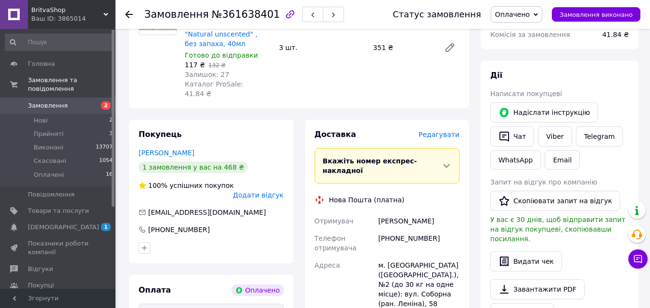
click at [431, 131] on span "Редагувати" at bounding box center [438, 135] width 41 height 8
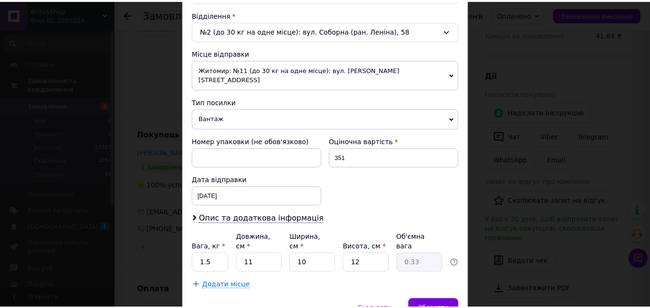
scroll to position [330, 0]
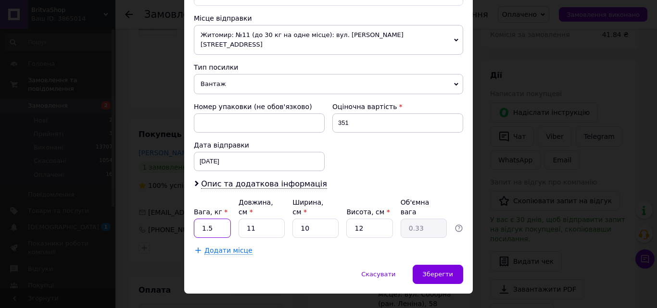
click at [212, 219] on input "1.5" at bounding box center [212, 228] width 37 height 19
type input "1"
click at [443, 271] on span "Зберегти" at bounding box center [438, 274] width 30 height 7
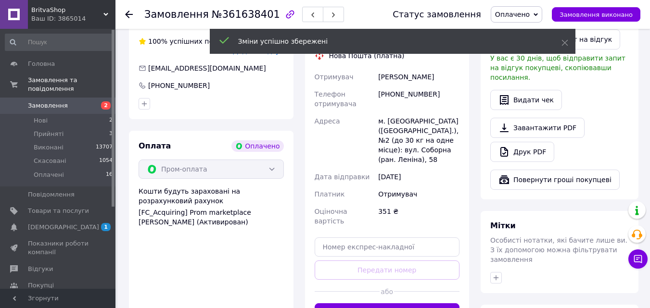
scroll to position [385, 0]
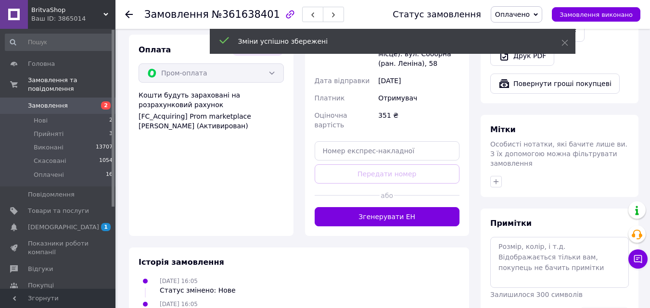
click at [384, 184] on div "або" at bounding box center [387, 196] width 145 height 24
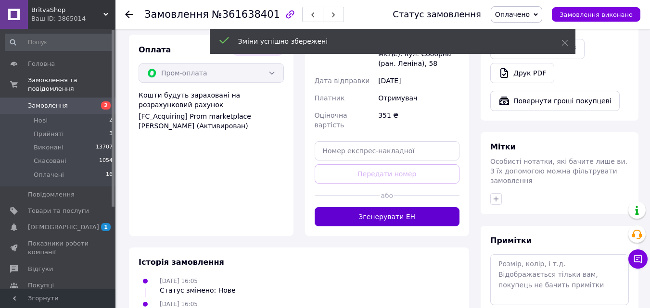
click at [383, 207] on button "Згенерувати ЕН" at bounding box center [387, 216] width 145 height 19
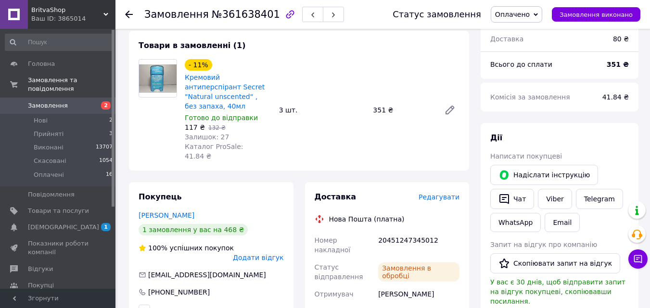
scroll to position [0, 0]
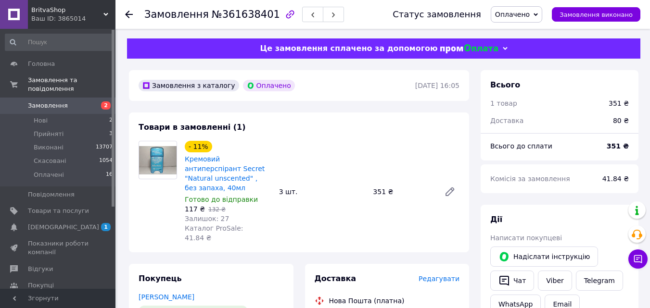
click at [132, 13] on icon at bounding box center [129, 15] width 8 height 8
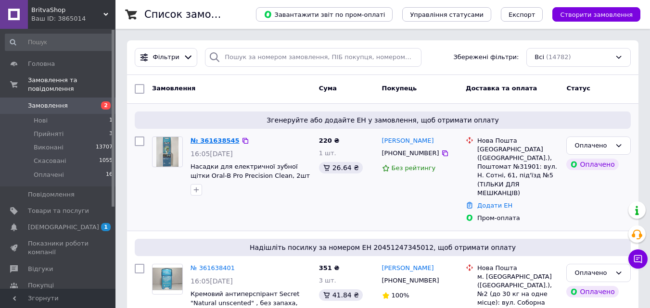
click at [209, 139] on link "№ 361638545" at bounding box center [214, 140] width 49 height 7
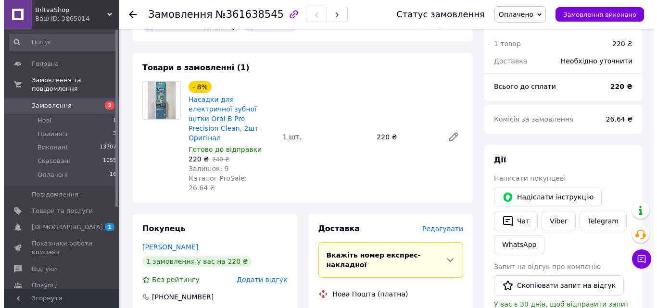
scroll to position [48, 0]
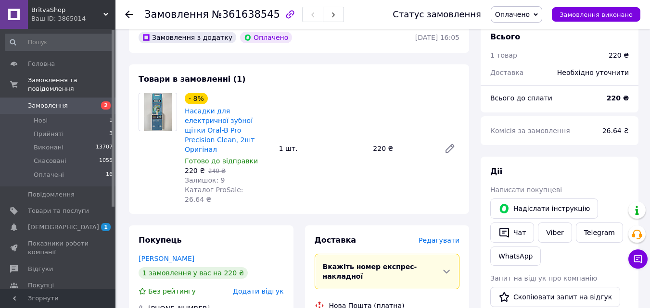
click at [449, 237] on span "Редагувати" at bounding box center [438, 241] width 41 height 8
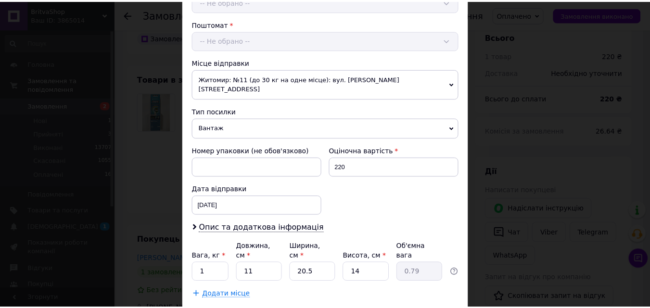
scroll to position [330, 0]
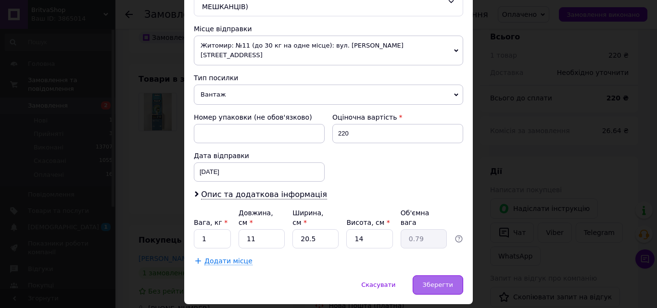
click at [450, 281] on span "Зберегти" at bounding box center [438, 284] width 30 height 7
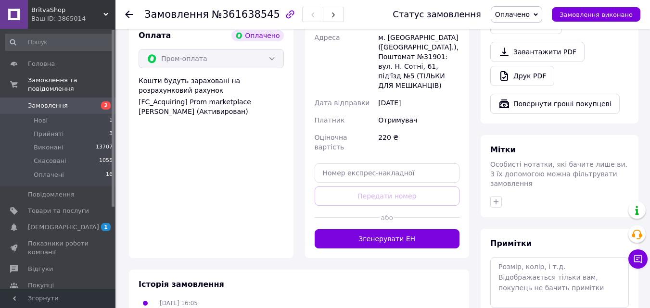
scroll to position [385, 0]
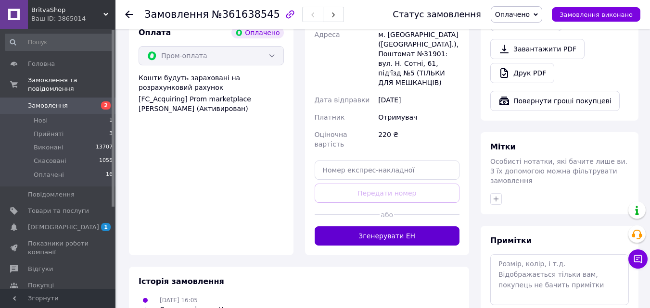
click at [408, 227] on button "Згенерувати ЕН" at bounding box center [387, 236] width 145 height 19
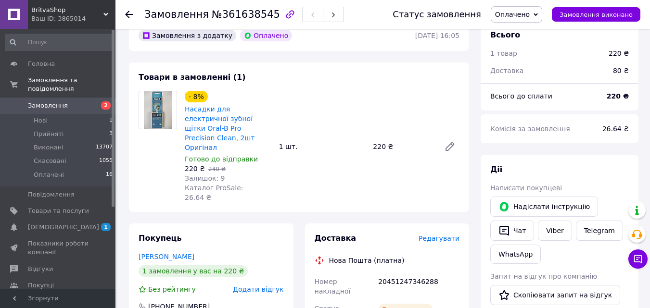
scroll to position [0, 0]
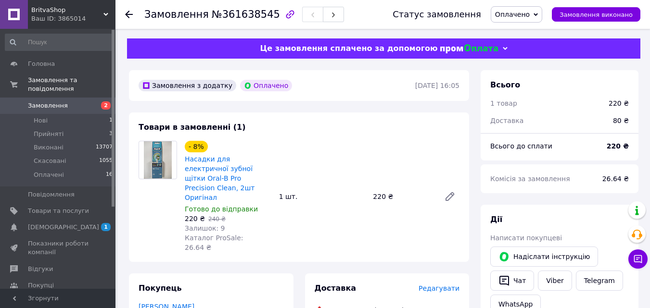
click at [126, 13] on icon at bounding box center [129, 15] width 8 height 8
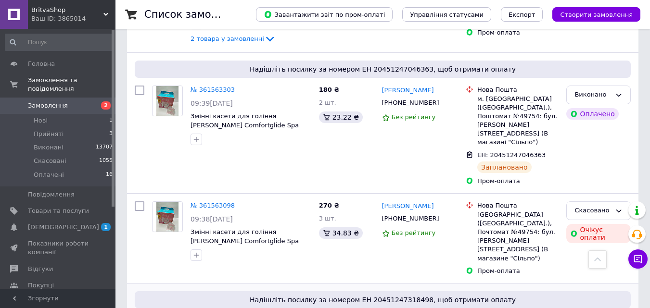
scroll to position [1780, 0]
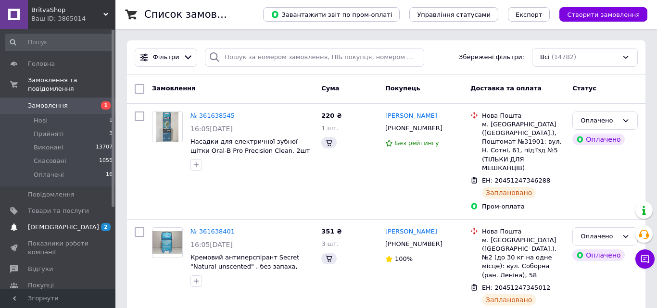
click at [49, 223] on span "[DEMOGRAPHIC_DATA]" at bounding box center [63, 227] width 71 height 9
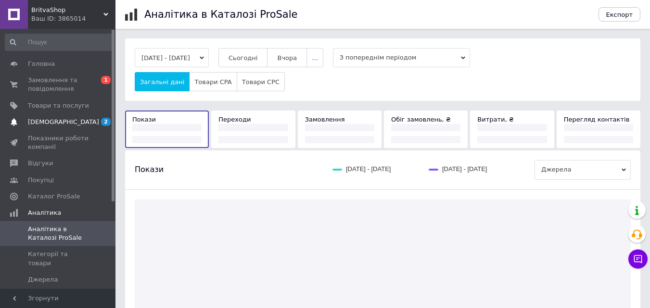
click at [51, 119] on span "[DEMOGRAPHIC_DATA]" at bounding box center [63, 122] width 71 height 9
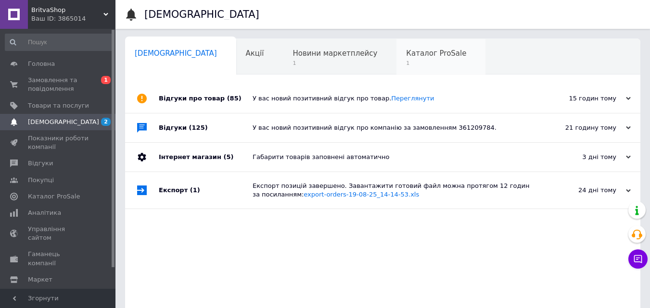
click at [406, 66] on span "1" at bounding box center [436, 63] width 60 height 7
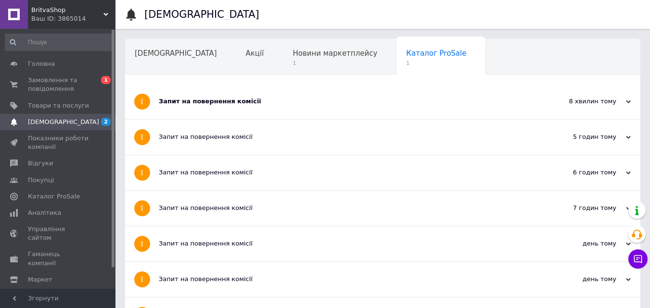
click at [235, 114] on div "Запит на повернення комісії" at bounding box center [347, 101] width 376 height 35
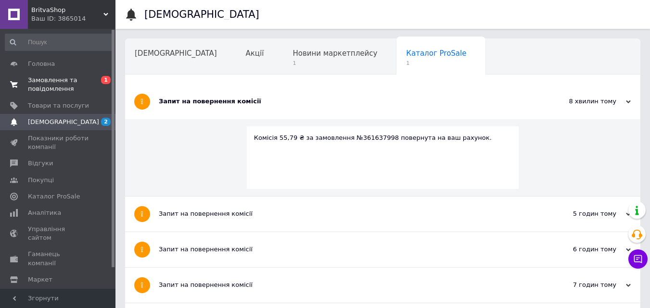
click at [57, 80] on span "Замовлення та повідомлення" at bounding box center [58, 84] width 61 height 17
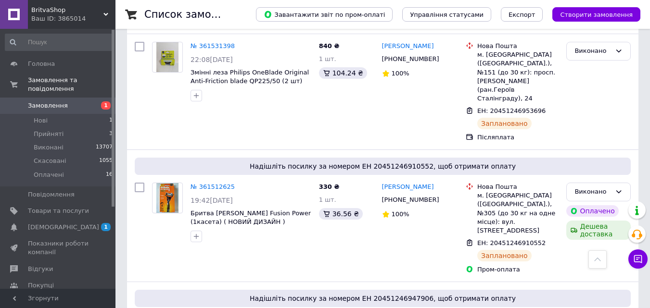
scroll to position [3248, 0]
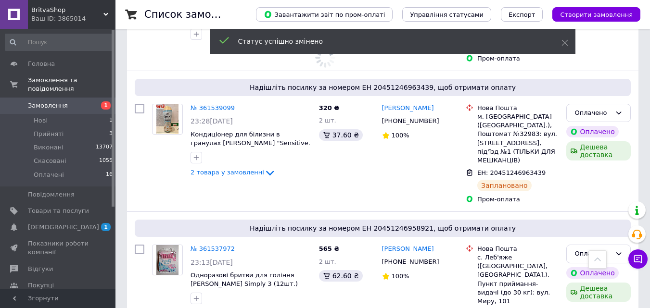
scroll to position [2911, 0]
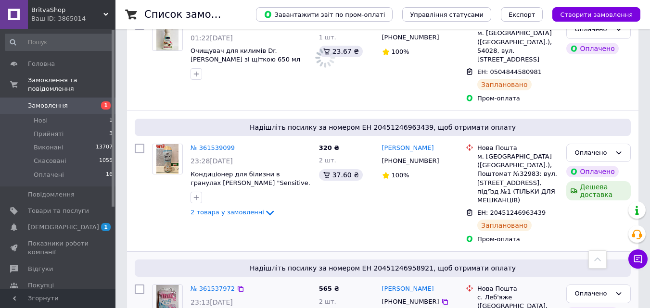
click at [622, 290] on icon at bounding box center [619, 294] width 8 height 8
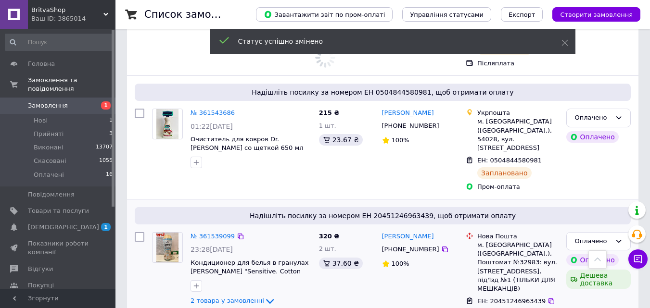
scroll to position [2767, 0]
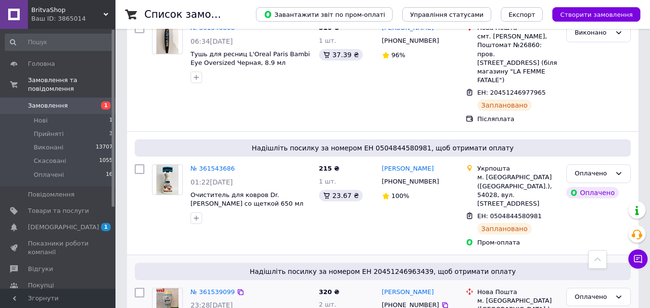
click at [617, 293] on icon at bounding box center [619, 297] width 8 height 8
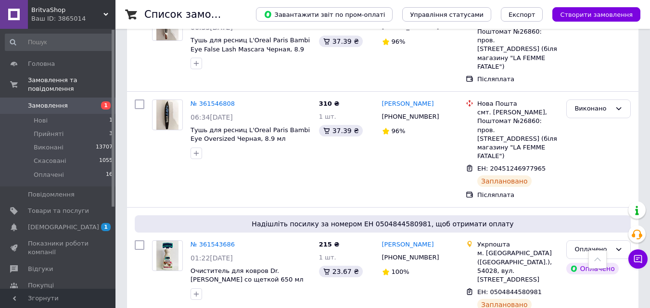
scroll to position [2671, 0]
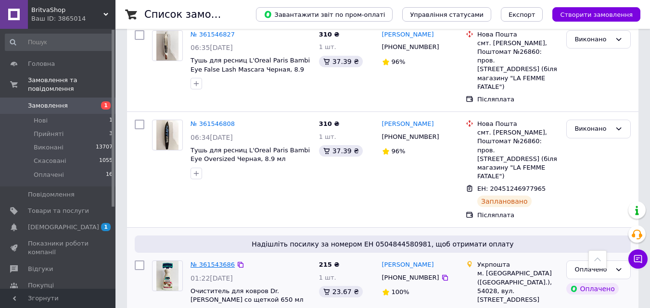
click at [206, 261] on link "№ 361543686" at bounding box center [212, 264] width 44 height 7
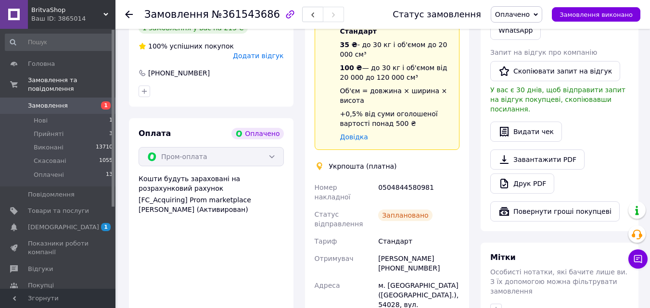
scroll to position [289, 0]
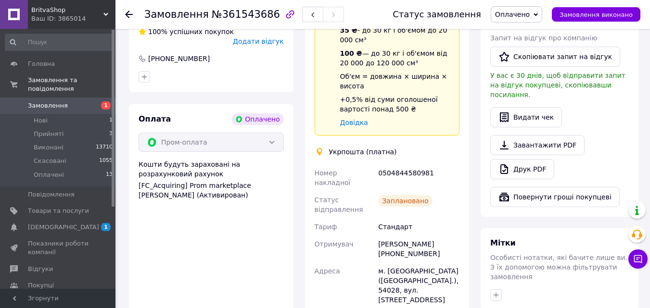
click at [38, 101] on span "Замовлення" at bounding box center [48, 105] width 40 height 9
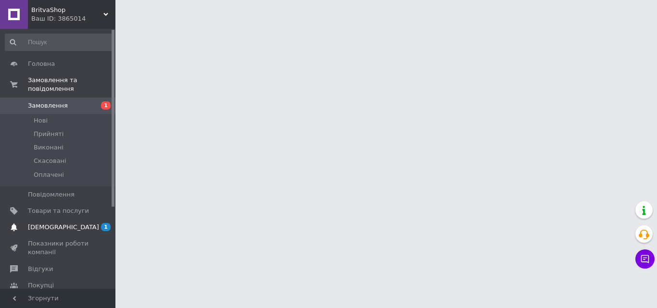
click at [54, 223] on span "[DEMOGRAPHIC_DATA]" at bounding box center [63, 227] width 71 height 9
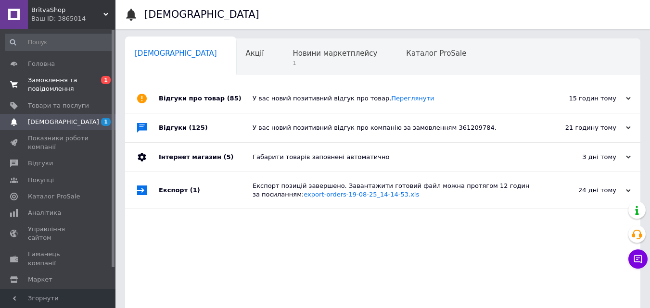
click at [48, 86] on span "Замовлення та повідомлення" at bounding box center [58, 84] width 61 height 17
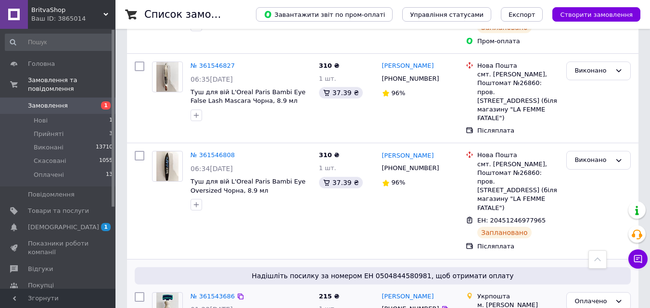
scroll to position [2598, 0]
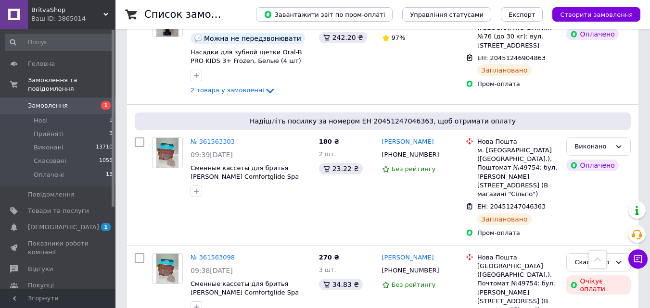
scroll to position [2213, 0]
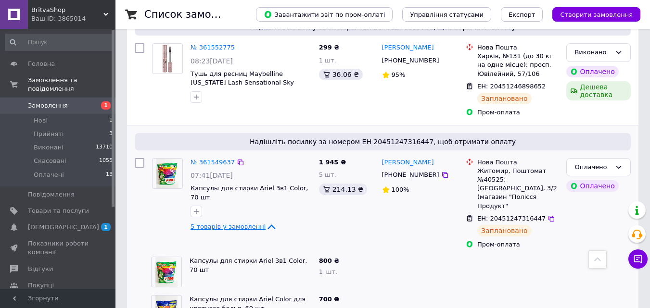
scroll to position [2261, 0]
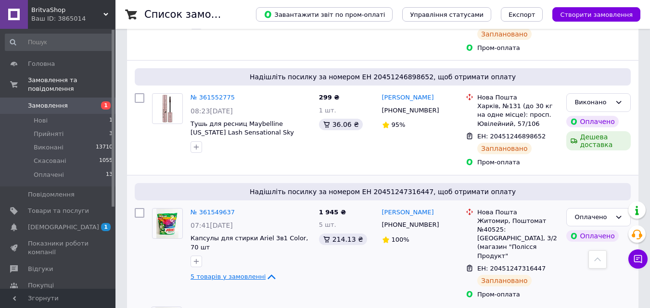
click at [268, 275] on icon at bounding box center [272, 277] width 8 height 5
click at [627, 208] on div "Оплачено" at bounding box center [598, 217] width 64 height 19
click at [603, 246] on li "Виконано" at bounding box center [598, 255] width 63 height 18
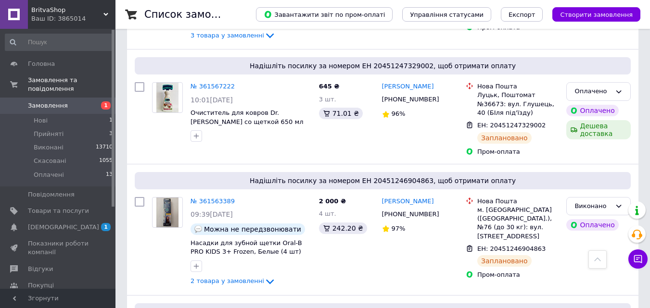
scroll to position [2063, 0]
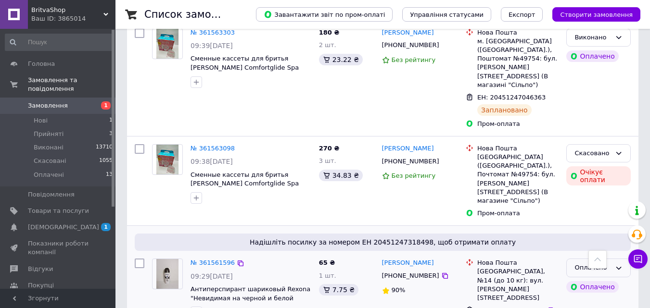
click at [621, 265] on icon at bounding box center [619, 269] width 8 height 8
click at [615, 297] on li "Виконано" at bounding box center [598, 306] width 63 height 18
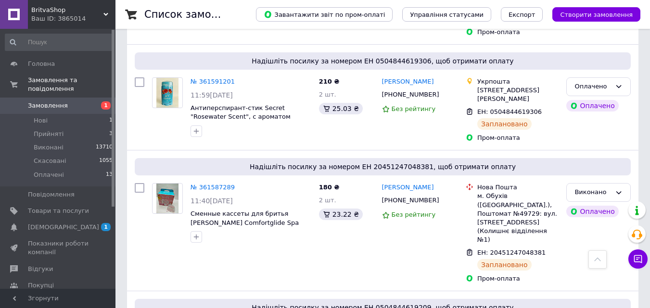
scroll to position [1630, 0]
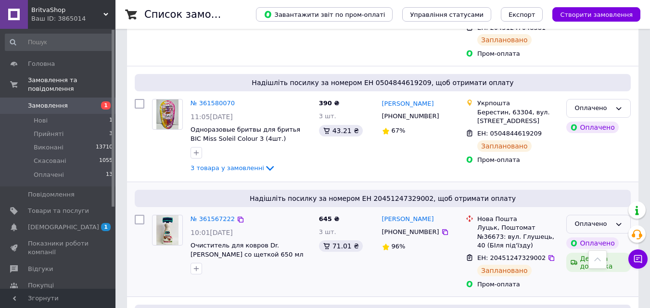
click at [620, 221] on icon at bounding box center [619, 225] width 8 height 8
click at [604, 253] on li "Виконано" at bounding box center [598, 262] width 63 height 18
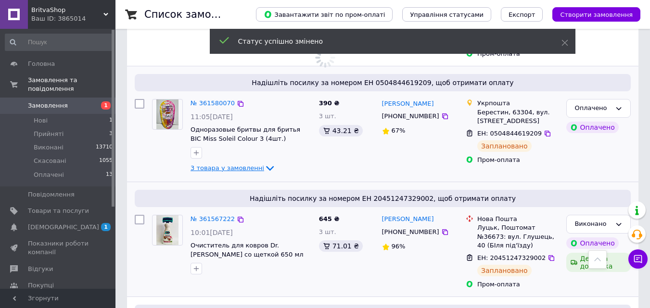
scroll to position [1534, 0]
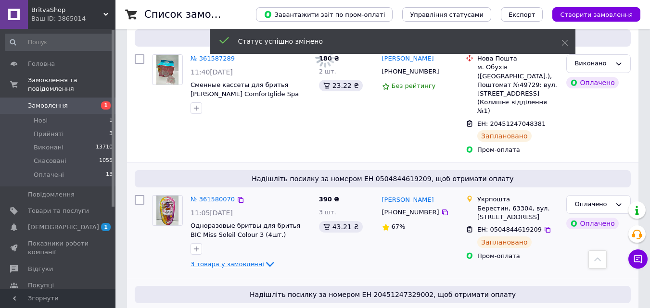
click at [264, 259] on icon at bounding box center [270, 265] width 12 height 12
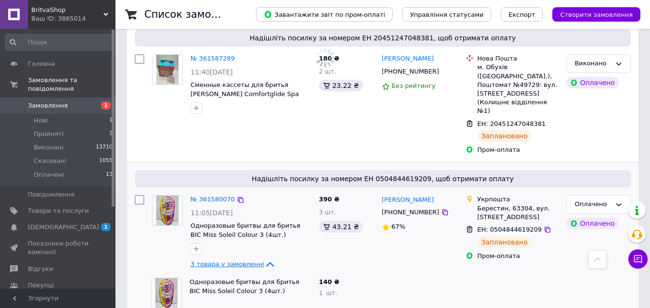
click at [266, 262] on icon at bounding box center [270, 264] width 8 height 5
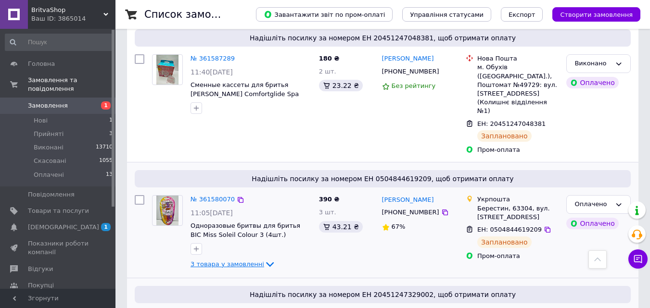
click at [253, 259] on div "3 товара у замовленні" at bounding box center [250, 265] width 121 height 12
click at [253, 261] on span "3 товара у замовленні" at bounding box center [227, 264] width 74 height 7
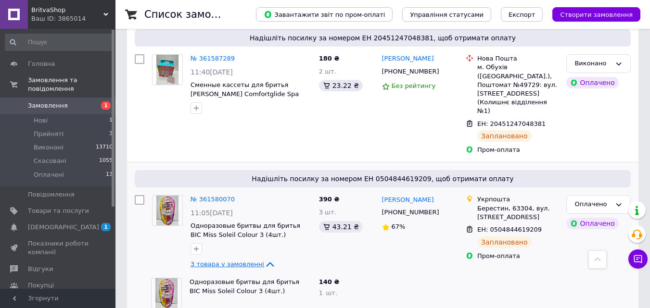
click at [264, 259] on icon at bounding box center [270, 265] width 12 height 12
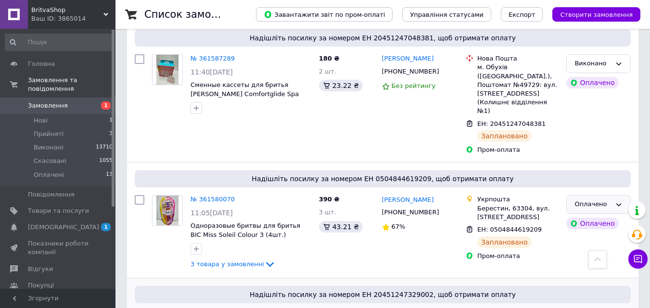
click at [622, 195] on div "Оплачено" at bounding box center [598, 204] width 64 height 19
click at [613, 234] on li "Виконано" at bounding box center [598, 243] width 63 height 18
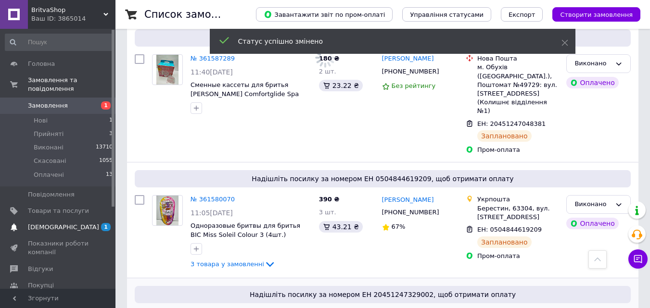
click at [70, 223] on span "[DEMOGRAPHIC_DATA]" at bounding box center [58, 227] width 61 height 9
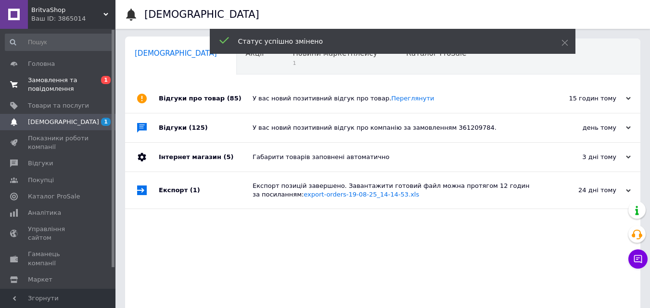
click at [58, 83] on span "Замовлення та повідомлення" at bounding box center [58, 84] width 61 height 17
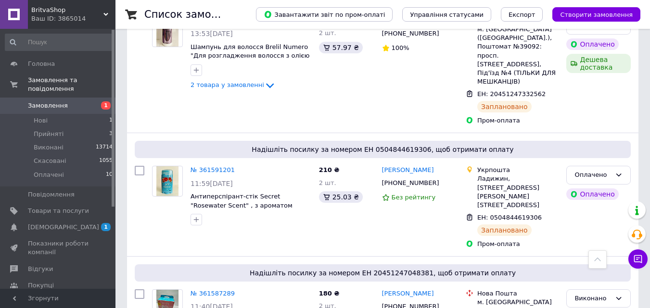
scroll to position [1299, 0]
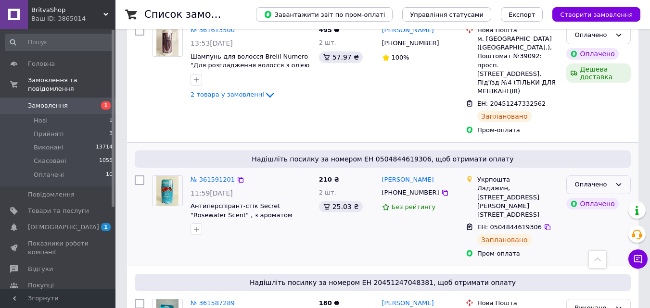
click at [621, 181] on icon at bounding box center [619, 185] width 8 height 8
click at [607, 214] on li "Виконано" at bounding box center [598, 223] width 63 height 18
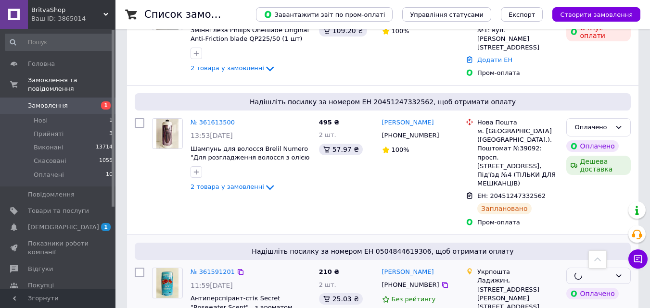
scroll to position [1203, 0]
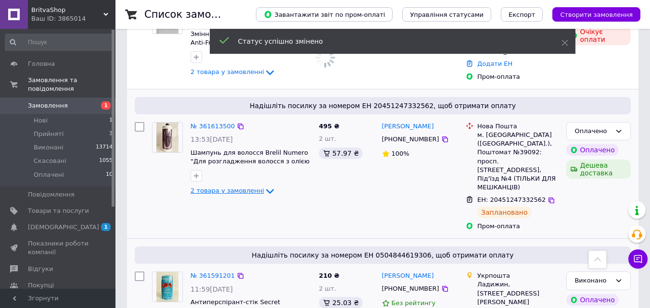
click at [264, 186] on icon at bounding box center [270, 192] width 12 height 12
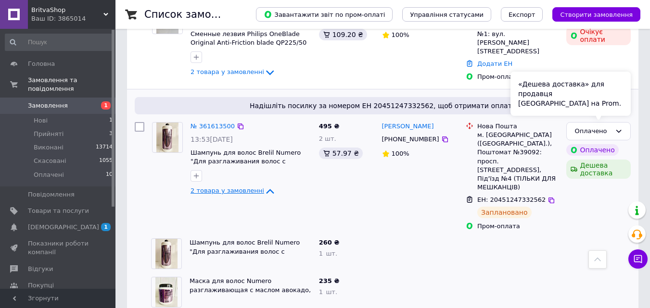
click at [618, 95] on div "«Дешева доставка» для продавця [GEOGRAPHIC_DATA] на Prom." at bounding box center [570, 94] width 120 height 44
click at [608, 94] on div "«Дешева доставка» для продавця [GEOGRAPHIC_DATA] на Prom." at bounding box center [570, 94] width 120 height 44
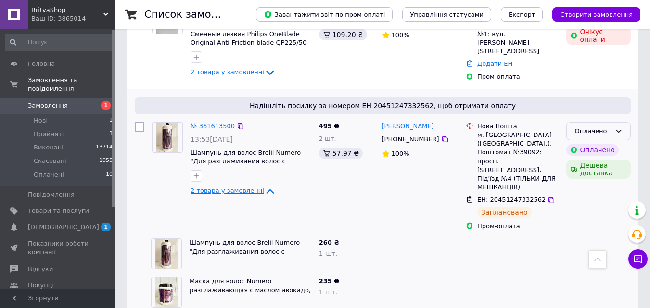
click at [620, 130] on icon at bounding box center [618, 131] width 5 height 3
click at [614, 160] on li "Виконано" at bounding box center [598, 169] width 63 height 18
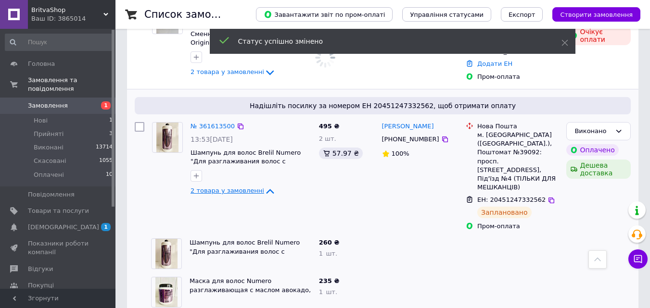
click at [264, 186] on icon at bounding box center [270, 192] width 12 height 12
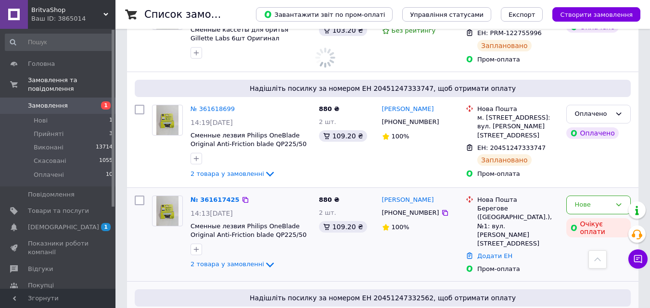
scroll to position [962, 0]
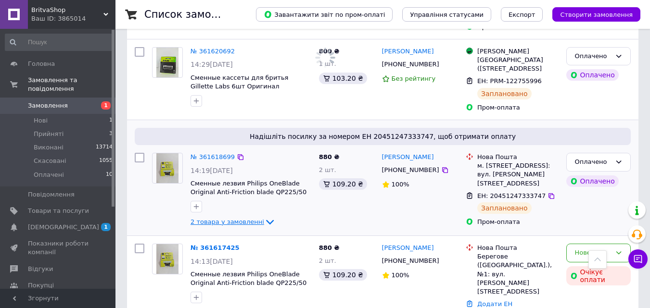
click at [265, 216] on icon at bounding box center [270, 222] width 12 height 12
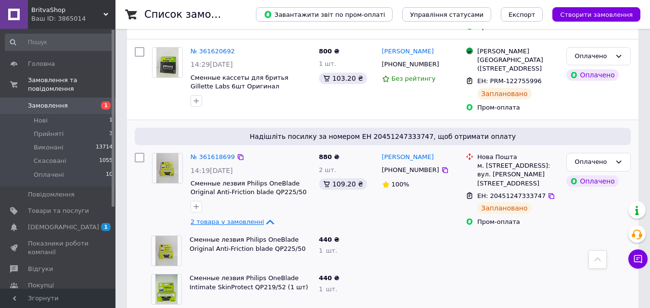
click at [266, 220] on icon at bounding box center [270, 222] width 8 height 5
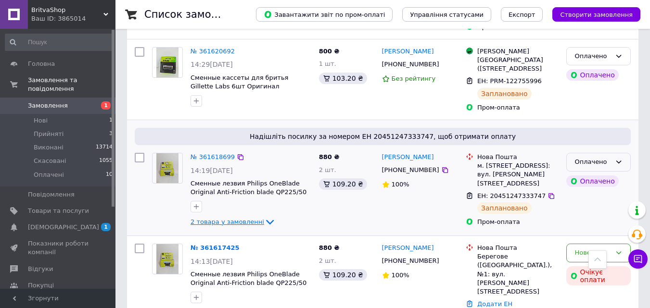
click at [623, 153] on div "Оплачено" at bounding box center [598, 162] width 64 height 19
click at [620, 153] on div "Оплачено" at bounding box center [598, 162] width 64 height 19
click at [608, 191] on li "Виконано" at bounding box center [598, 200] width 63 height 18
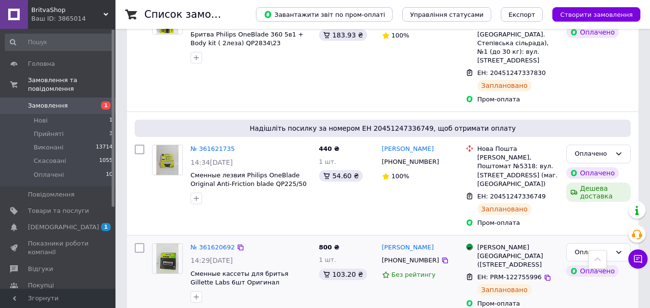
scroll to position [866, 0]
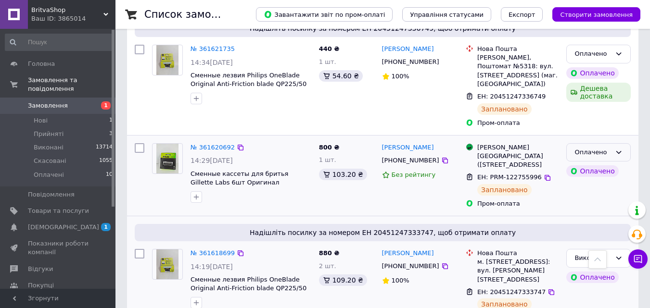
click at [627, 143] on div "Оплачено" at bounding box center [598, 152] width 64 height 19
click at [607, 181] on li "Виконано" at bounding box center [598, 190] width 63 height 18
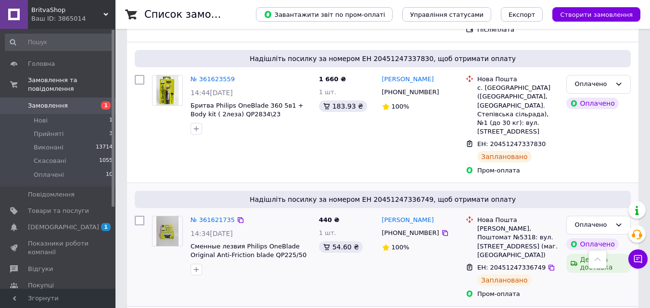
scroll to position [770, 0]
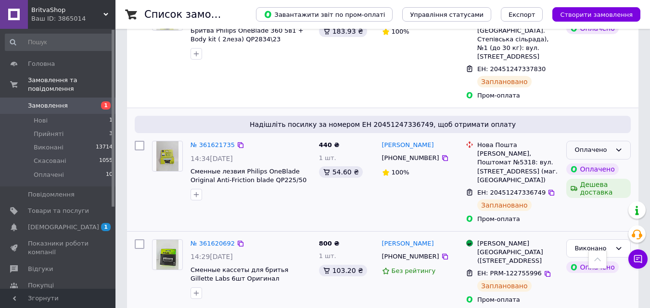
click at [623, 141] on div "Оплачено" at bounding box center [598, 150] width 64 height 19
click at [609, 179] on li "Виконано" at bounding box center [598, 188] width 63 height 18
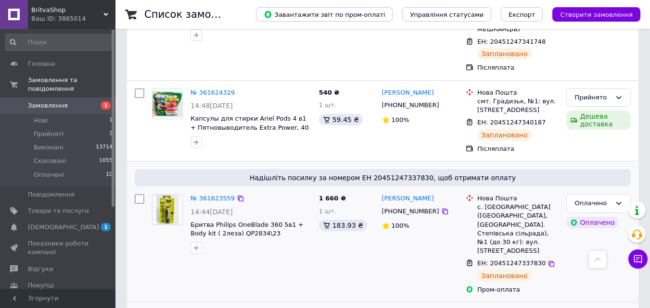
scroll to position [625, 0]
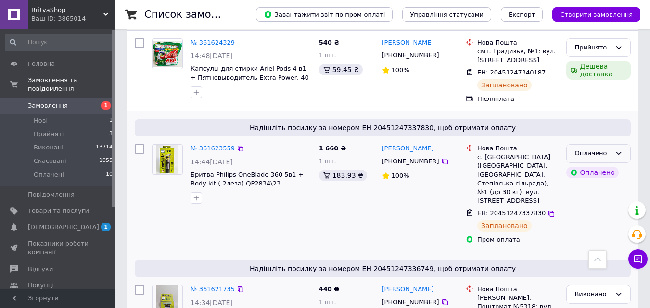
click at [598, 149] on div "Оплачено" at bounding box center [592, 154] width 37 height 10
click at [603, 182] on li "Виконано" at bounding box center [598, 191] width 63 height 18
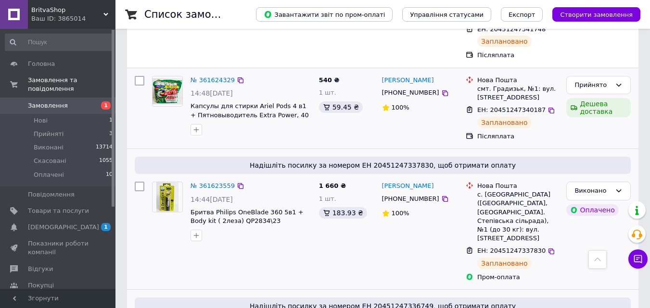
scroll to position [529, 0]
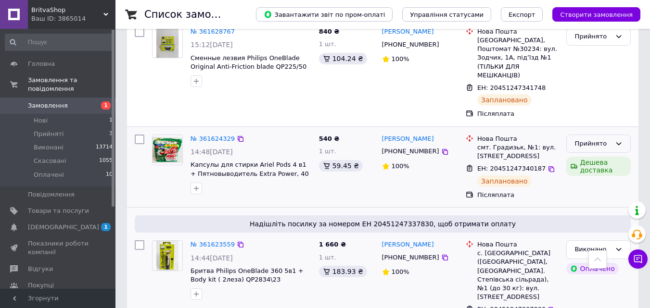
click at [614, 135] on div "Прийнято" at bounding box center [598, 144] width 64 height 19
click at [601, 155] on li "Виконано" at bounding box center [598, 164] width 63 height 18
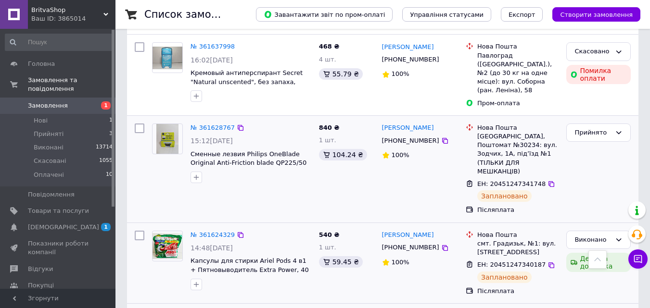
scroll to position [385, 0]
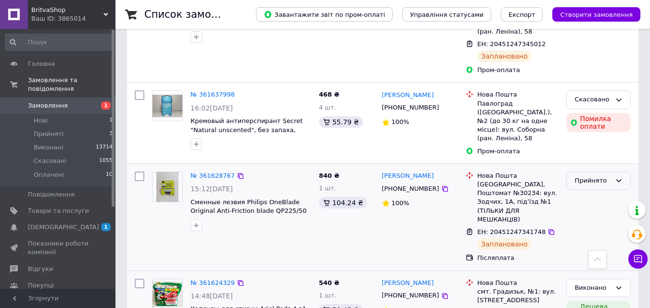
click at [617, 179] on icon at bounding box center [618, 180] width 5 height 3
click at [609, 192] on li "Виконано" at bounding box center [598, 201] width 63 height 18
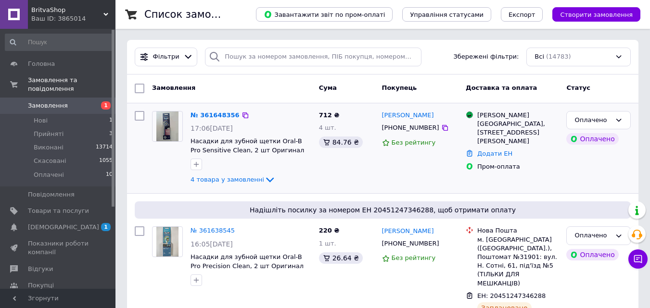
scroll to position [0, 0]
click at [264, 182] on icon at bounding box center [270, 181] width 12 height 12
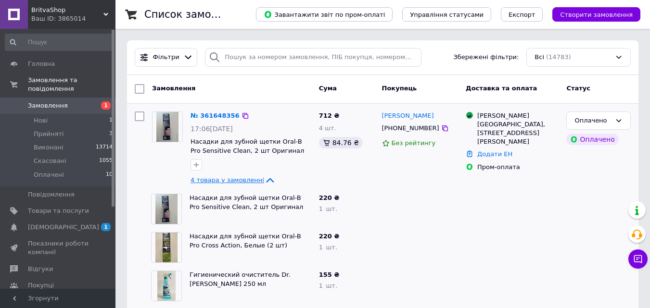
click at [264, 183] on icon at bounding box center [270, 181] width 12 height 12
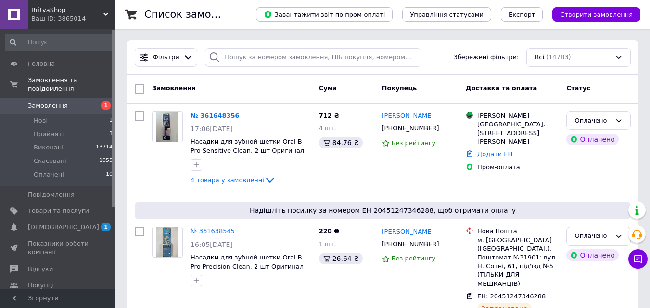
click at [266, 182] on icon at bounding box center [270, 181] width 12 height 12
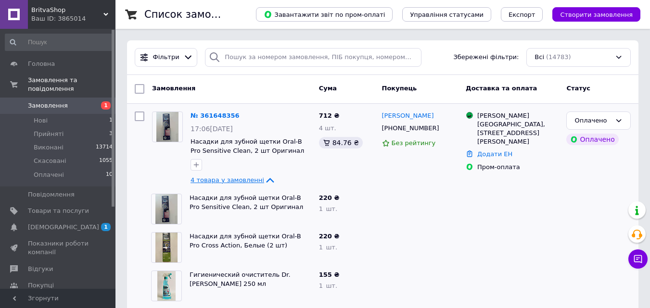
click at [266, 182] on icon at bounding box center [270, 181] width 12 height 12
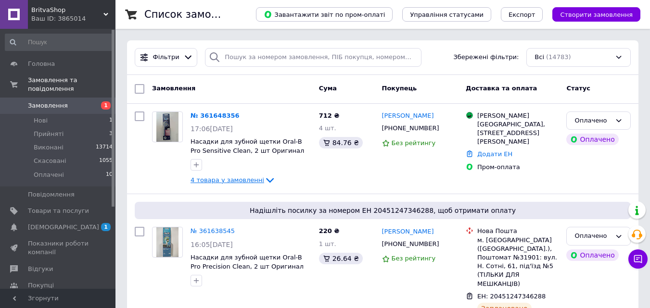
click at [269, 180] on div "4 товара у замовленні" at bounding box center [250, 181] width 121 height 12
click at [266, 180] on icon at bounding box center [270, 180] width 8 height 5
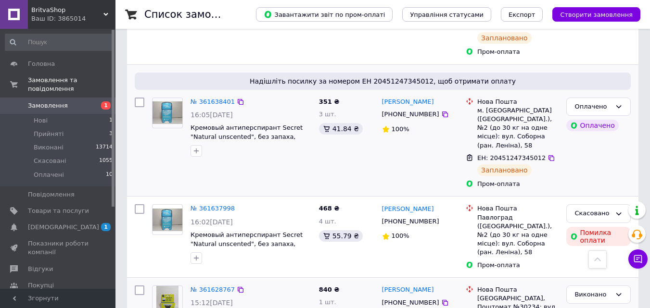
scroll to position [433, 0]
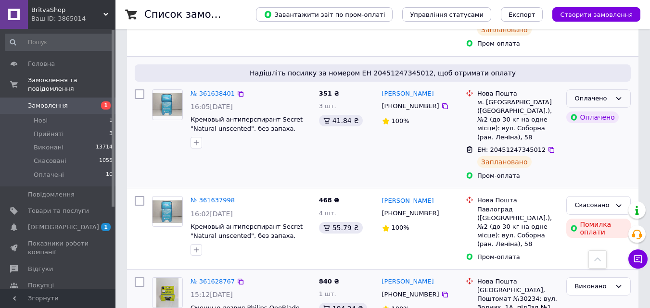
click at [623, 89] on div "Оплачено" at bounding box center [598, 98] width 64 height 19
click at [610, 127] on li "Виконано" at bounding box center [598, 136] width 63 height 18
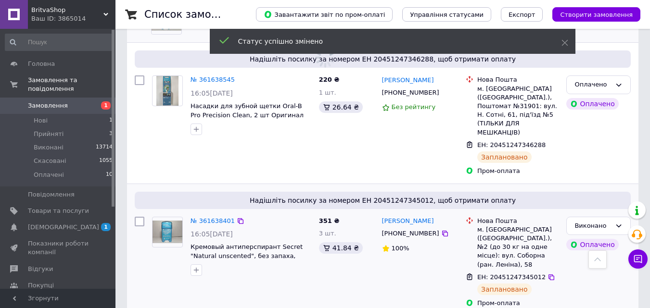
scroll to position [289, 0]
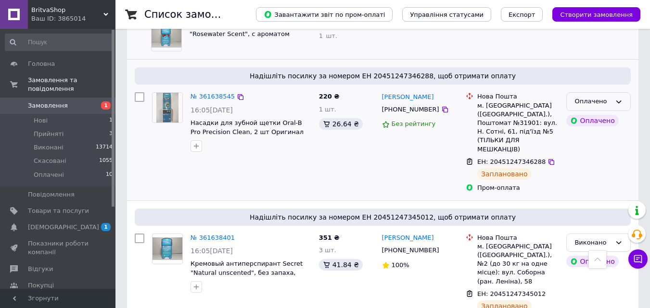
click at [627, 101] on div "Оплачено" at bounding box center [598, 101] width 64 height 19
click at [612, 137] on li "Виконано" at bounding box center [598, 140] width 63 height 18
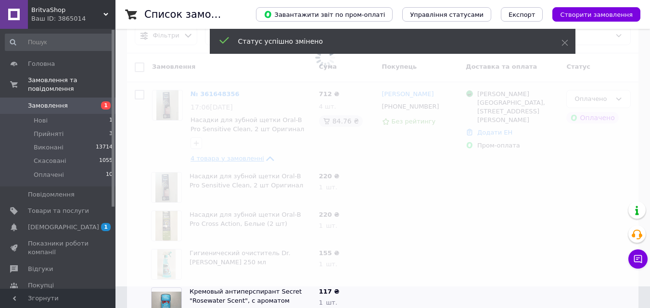
scroll to position [0, 0]
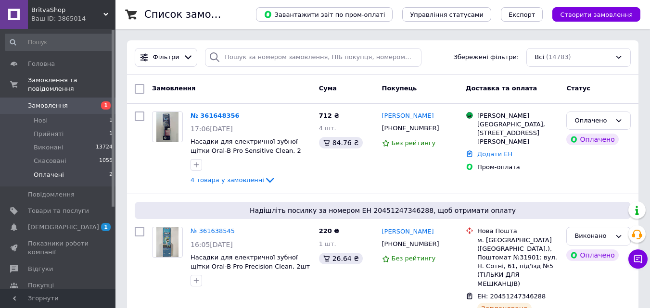
click at [53, 171] on span "Оплачені" at bounding box center [49, 175] width 30 height 9
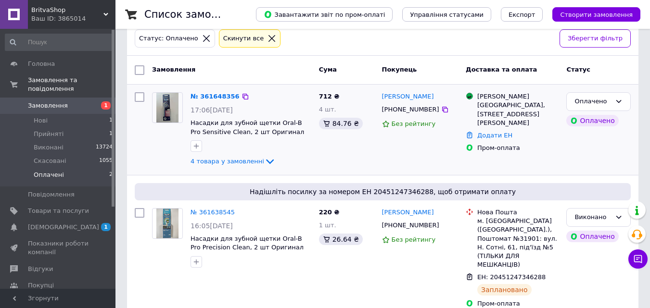
scroll to position [55, 0]
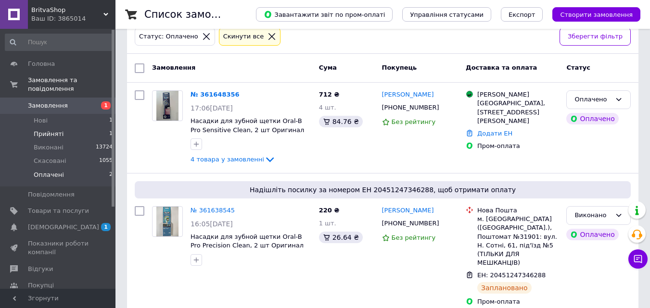
click at [56, 130] on span "Прийняті" at bounding box center [49, 134] width 30 height 9
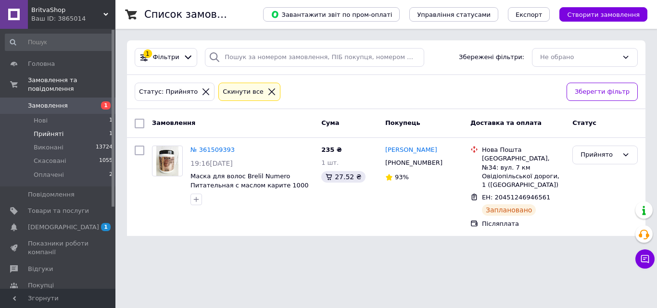
click at [29, 101] on span "Замовлення" at bounding box center [48, 105] width 40 height 9
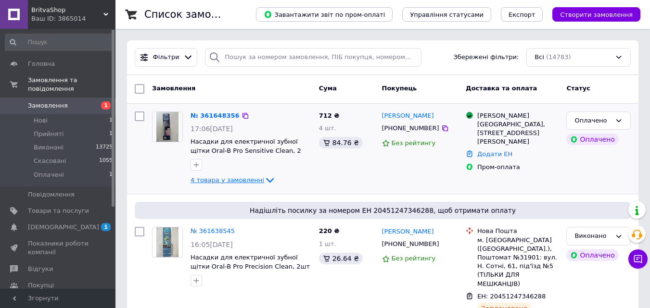
click at [265, 180] on icon at bounding box center [270, 181] width 12 height 12
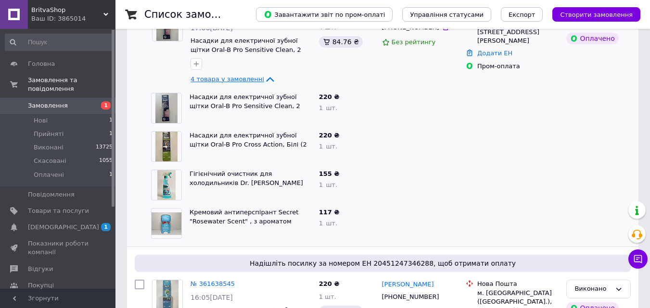
scroll to position [48, 0]
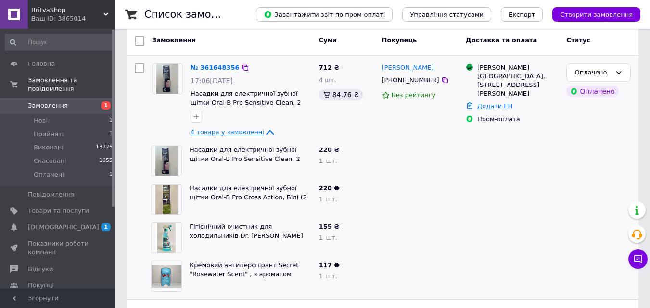
click at [266, 132] on icon at bounding box center [270, 132] width 8 height 5
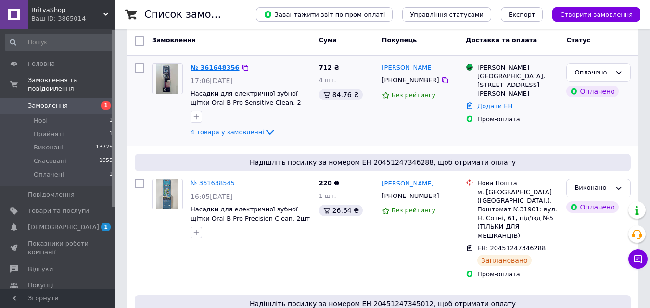
click at [220, 66] on link "№ 361648356" at bounding box center [214, 67] width 49 height 7
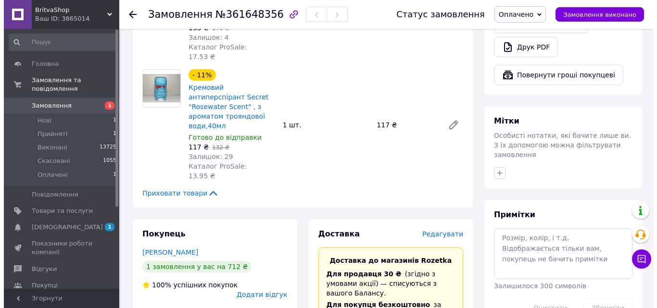
scroll to position [433, 0]
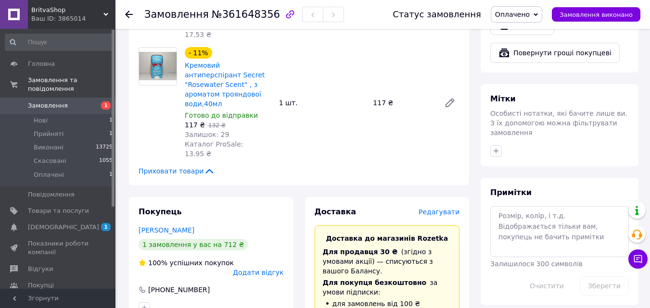
click at [443, 208] on span "Редагувати" at bounding box center [438, 212] width 41 height 8
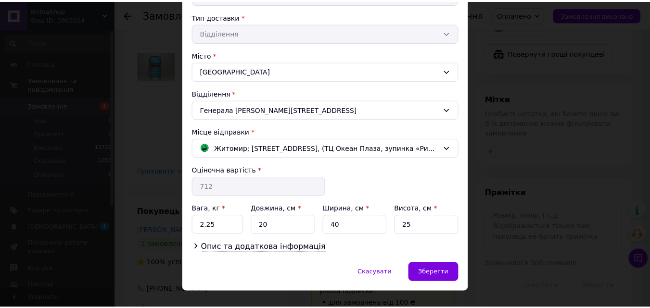
scroll to position [232, 0]
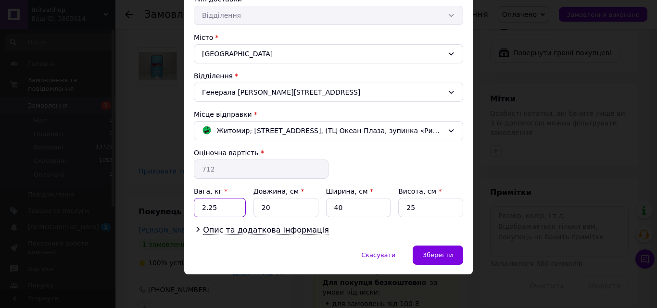
click at [220, 212] on input "2.25" at bounding box center [220, 207] width 52 height 19
type input "2"
click at [433, 264] on div "Зберегти" at bounding box center [438, 255] width 51 height 19
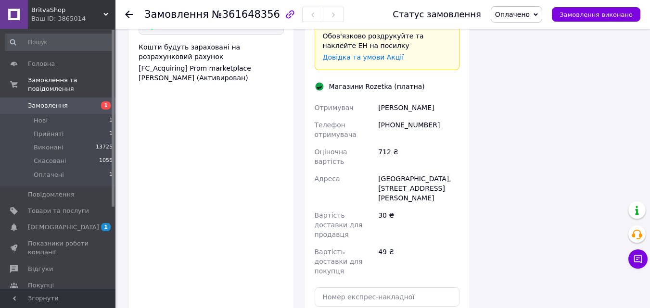
scroll to position [818, 0]
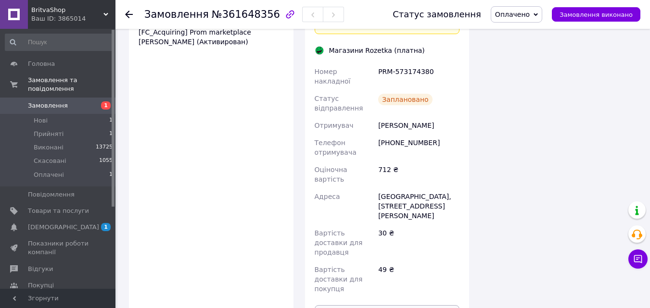
click at [52, 101] on span "Замовлення" at bounding box center [48, 105] width 40 height 9
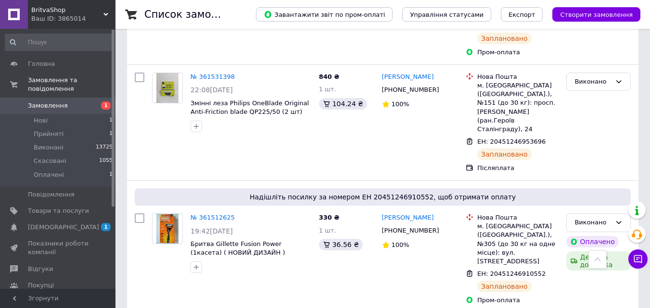
scroll to position [3319, 0]
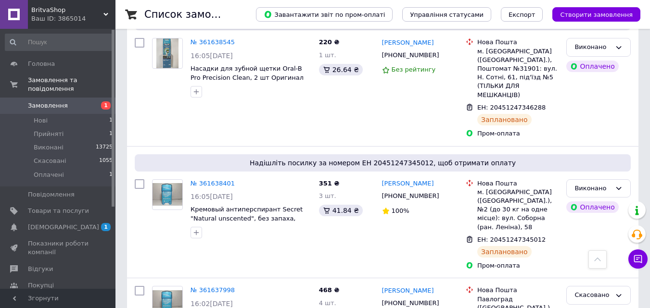
scroll to position [0, 0]
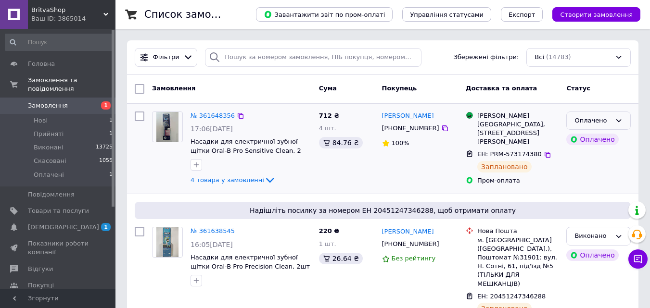
click at [621, 117] on icon at bounding box center [619, 121] width 8 height 8
click at [607, 156] on li "Виконано" at bounding box center [598, 159] width 63 height 18
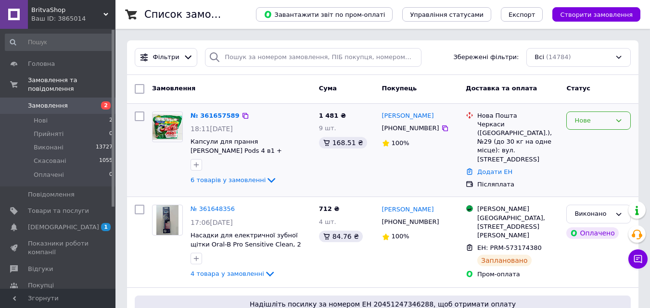
click at [622, 113] on div "Нове" at bounding box center [598, 121] width 64 height 19
click at [613, 139] on li "Прийнято" at bounding box center [598, 141] width 63 height 18
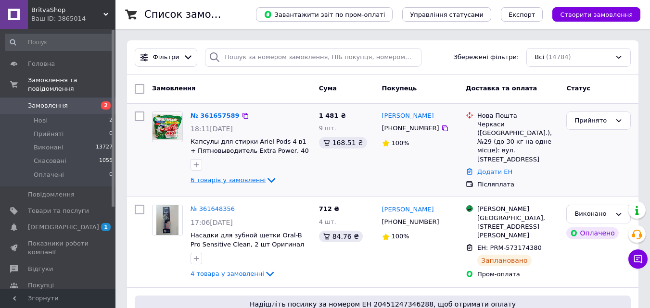
click at [266, 182] on icon at bounding box center [272, 181] width 12 height 12
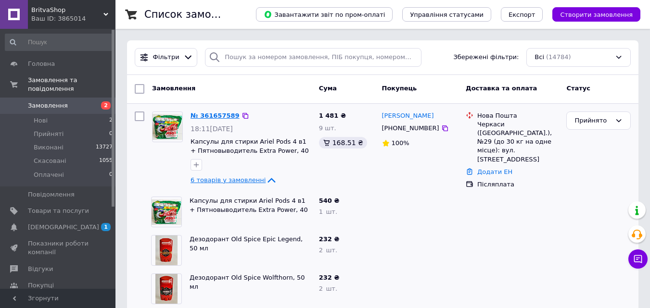
click at [216, 119] on link "№ 361657589" at bounding box center [214, 115] width 49 height 7
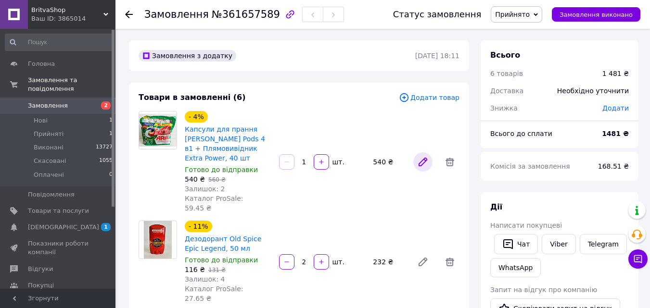
click at [418, 156] on icon at bounding box center [423, 162] width 12 height 12
click at [64, 101] on span "Замовлення" at bounding box center [58, 105] width 61 height 9
